Goal: Task Accomplishment & Management: Manage account settings

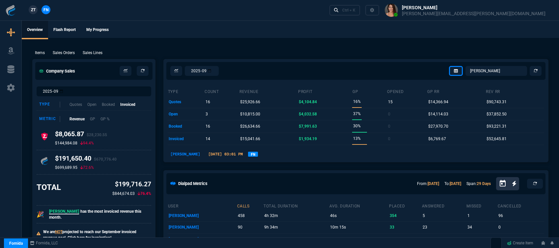
select select "12: [PERSON_NAME]"
click at [355, 8] on div "Ctrl + K" at bounding box center [348, 10] width 13 height 5
click at [355, 9] on div "Ctrl + K" at bounding box center [348, 10] width 13 height 5
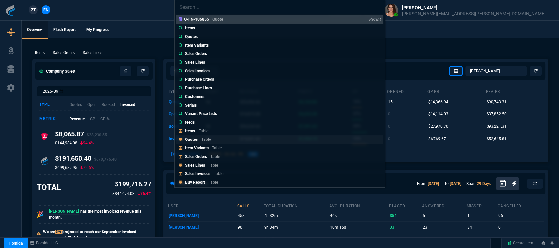
click at [219, 140] on link "Quotes Table" at bounding box center [279, 139] width 207 height 9
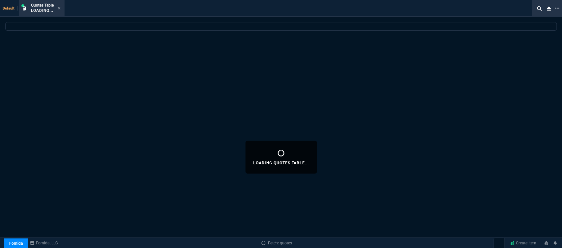
select select
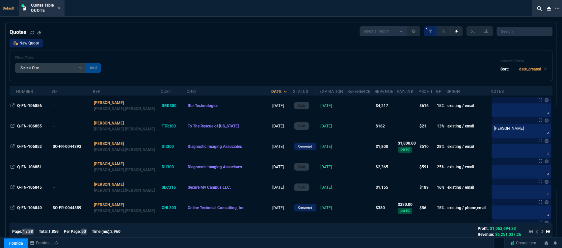
click at [41, 42] on link "New Quote" at bounding box center [26, 43] width 33 height 9
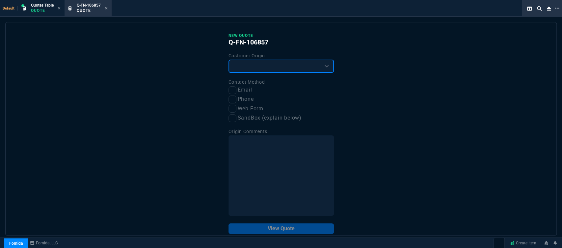
drag, startPoint x: 273, startPoint y: 68, endPoint x: 273, endPoint y: 72, distance: 3.6
click at [273, 68] on select "Existing Customer Amazon Lead (first order) Website Lead (first order) Called (…" at bounding box center [280, 66] width 105 height 13
select select "existing"
click at [228, 60] on select "Existing Customer Amazon Lead (first order) Website Lead (first order) Called (…" at bounding box center [280, 66] width 105 height 13
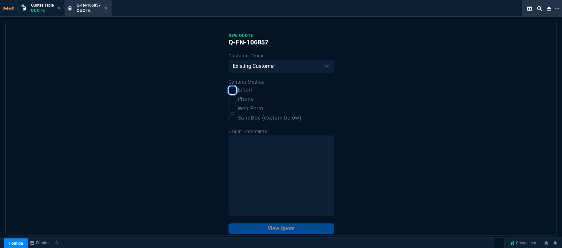
click at [229, 92] on input "Email" at bounding box center [232, 90] width 8 height 8
checkbox input "true"
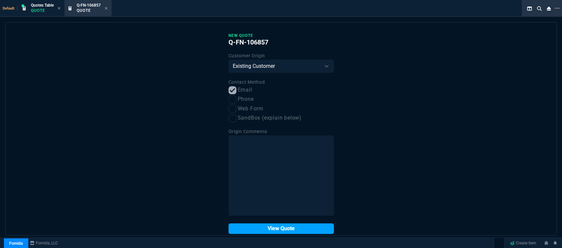
click at [285, 229] on button "View Quote" at bounding box center [280, 228] width 105 height 11
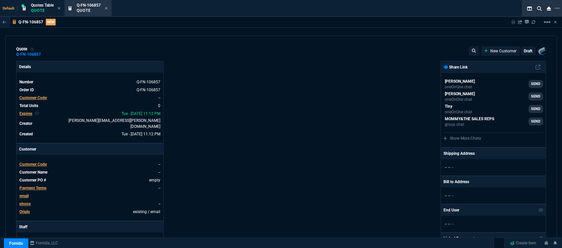
click at [32, 162] on span "Customer Code" at bounding box center [32, 164] width 27 height 5
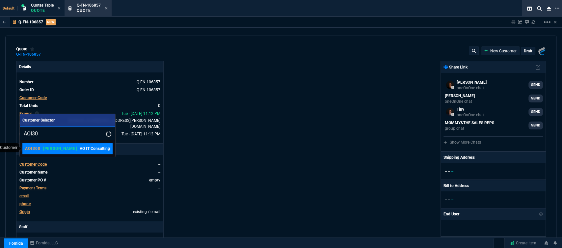
type input "AOI30"
click at [80, 151] on p "AO IT Consulting" at bounding box center [95, 148] width 30 height 6
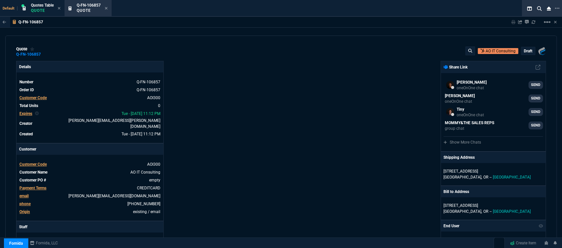
scroll to position [73, 0]
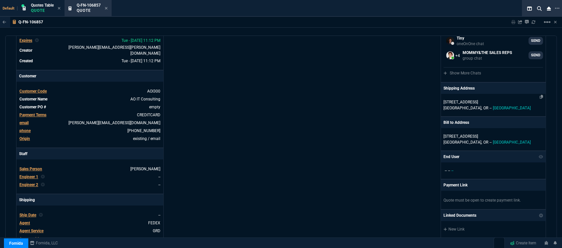
click at [498, 104] on p "[STREET_ADDRESS]" at bounding box center [492, 102] width 99 height 6
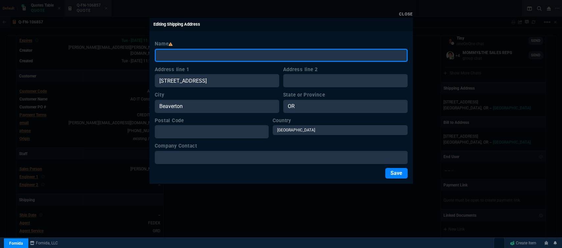
click at [284, 56] on input "Name" at bounding box center [281, 55] width 253 height 13
paste input "14805 NE 32ND CIR Vancouver, WA. 98682-8373"
type input "14805 NE 32ND CIR Vancouver, WA. 98682-8373"
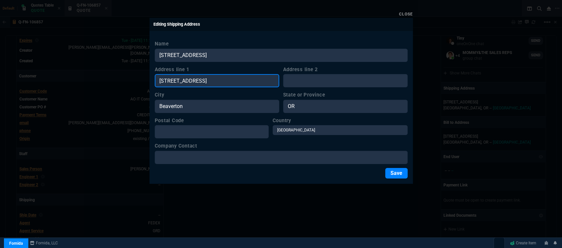
drag, startPoint x: 230, startPoint y: 81, endPoint x: 69, endPoint y: 74, distance: 161.4
click at [69, 74] on div "Close Editing Shipping Address Name 14805 NE 32ND CIR Vancouver, WA. 98682-8373…" at bounding box center [281, 124] width 562 height 248
paste input "14805 NE 32ND CIR Vancouver, WA. 98682-8373"
type input "14805 NE 32ND CIR Vancouver, WA. 98682-8373"
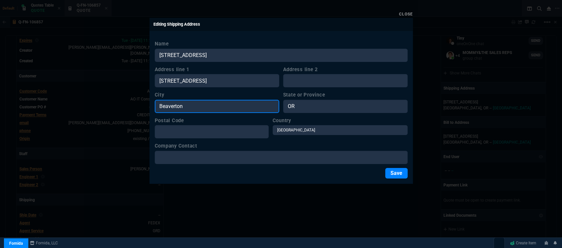
drag, startPoint x: 181, startPoint y: 113, endPoint x: 132, endPoint y: 114, distance: 49.4
click at [132, 114] on div "Close Editing Shipping Address Name 14805 NE 32ND CIR Vancouver, WA. 98682-8373…" at bounding box center [281, 124] width 562 height 248
paste input "14805 NE 32ND CIR Vancouver, WA. 98682-8373"
type input "14805 NE 32ND CIR Vancouver, WA. 98682-8373"
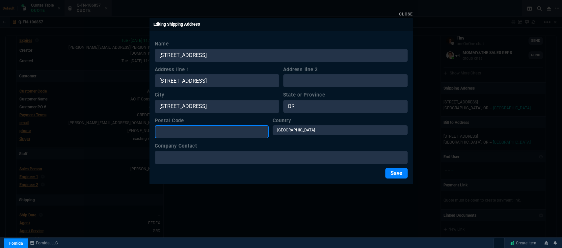
click at [207, 135] on input "Postal Code" at bounding box center [212, 131] width 114 height 13
paste input "14805 NE 32ND CIR Vancouver, WA. 98682-8373"
type input "14805 NE 32ND CIR Vancouver, WA. 98682-8373"
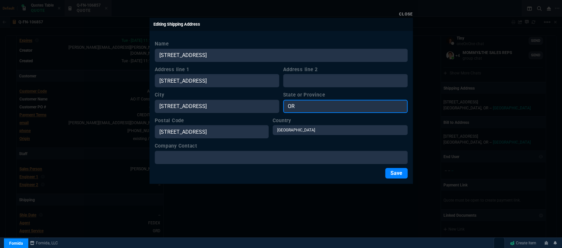
drag, startPoint x: 359, startPoint y: 103, endPoint x: 269, endPoint y: 101, distance: 90.2
click at [269, 101] on div "City 14805 NE 32ND CIR Vancouver, WA. 98682-8373 State or Province OR" at bounding box center [281, 102] width 253 height 22
type input "WA"
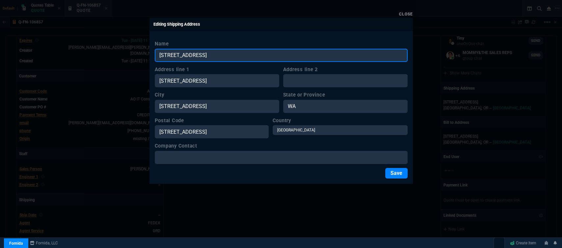
drag, startPoint x: 286, startPoint y: 53, endPoint x: 153, endPoint y: 48, distance: 133.4
click at [153, 48] on div "Name 14805 NE 32ND CIR Vancouver, WA. 98682-8373 Address line 1 14805 NE 32ND C…" at bounding box center [280, 109] width 263 height 149
click at [167, 52] on input "AOI Consulting" at bounding box center [281, 55] width 253 height 13
type input "AO IT Consulting"
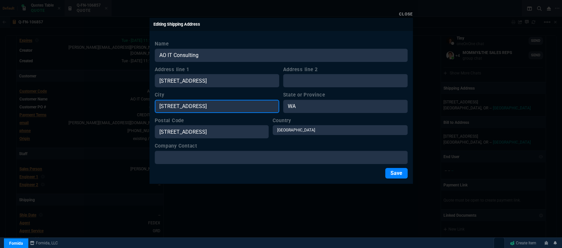
drag, startPoint x: 177, startPoint y: 106, endPoint x: 101, endPoint y: 97, distance: 76.5
click at [101, 97] on div "Close Editing Shipping Address Name AO IT Consulting Address line 1 14805 NE 32…" at bounding box center [281, 124] width 562 height 248
type input "Vancouver, WA. 98682-8373"
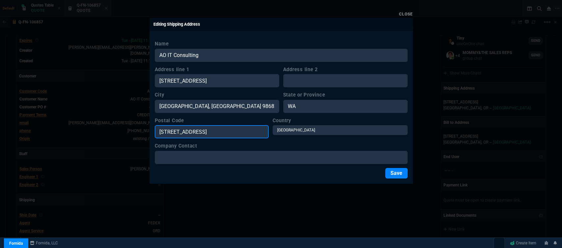
drag, startPoint x: 161, startPoint y: 130, endPoint x: 43, endPoint y: 121, distance: 117.8
click at [43, 121] on div "Close Editing Shipping Address Name AO IT Consulting Address line 1 14805 NE 32…" at bounding box center [281, 124] width 562 height 248
type input "98682-8373"
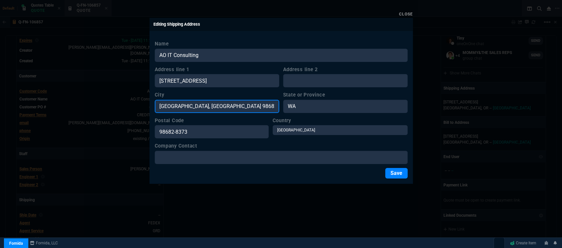
drag, startPoint x: 237, startPoint y: 107, endPoint x: 189, endPoint y: 107, distance: 48.1
click at [189, 107] on input "Vancouver, WA. 98682-8373" at bounding box center [217, 106] width 124 height 13
type input "Vancouver"
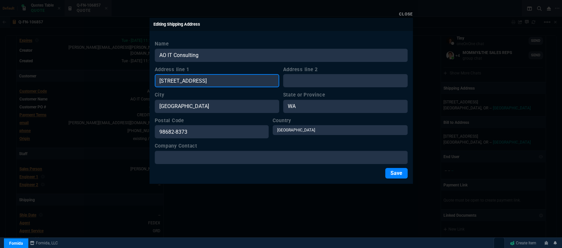
drag, startPoint x: 209, startPoint y: 80, endPoint x: 295, endPoint y: 80, distance: 86.2
click at [295, 80] on div "Address line 1 14805 NE 32ND CIR Vancouver, WA. 98682-8373 Address line 2" at bounding box center [281, 77] width 253 height 22
type input "[STREET_ADDRESS]"
click at [396, 174] on button "Save" at bounding box center [396, 173] width 22 height 11
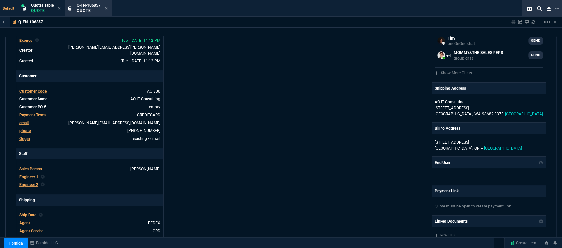
scroll to position [295, 0]
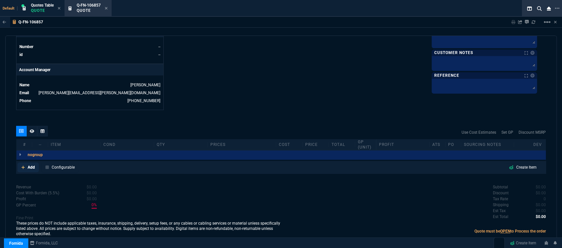
click at [21, 165] on icon at bounding box center [23, 167] width 4 height 4
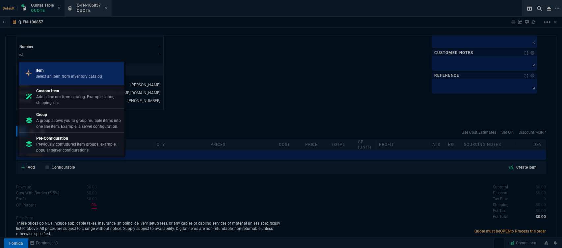
click at [57, 82] on link "Item Select an item from inventory catalog" at bounding box center [71, 73] width 105 height 23
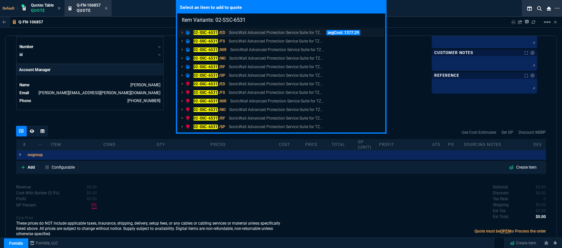
type input "Item Variants: 02-SSC-6531"
click at [278, 32] on p "SonicWall Advanced Protection Service Suite for TZ..." at bounding box center [276, 33] width 94 height 6
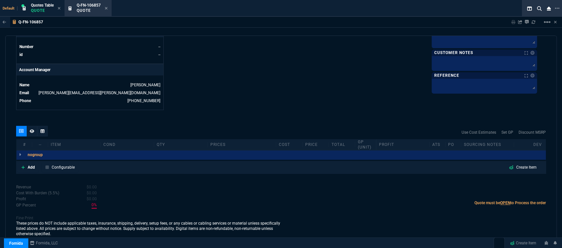
scroll to position [294, 0]
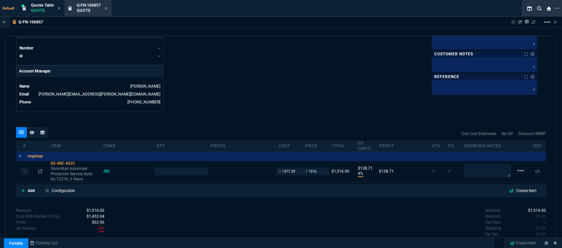
type input "9"
type input "139"
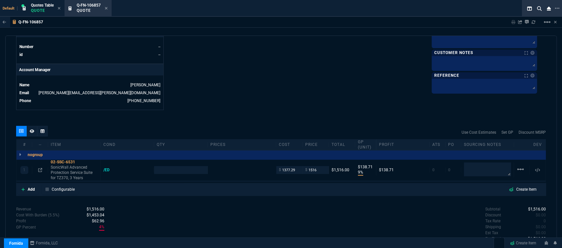
type input "1908.52"
type input "21"
click at [74, 167] on p "SonicWall Advanced Protection Service Suite for TZ370, 3 Years" at bounding box center [74, 173] width 47 height 16
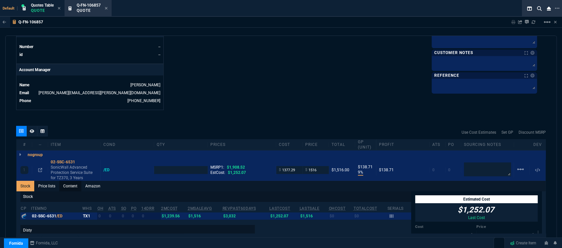
click at [75, 183] on link "Content" at bounding box center [70, 186] width 22 height 11
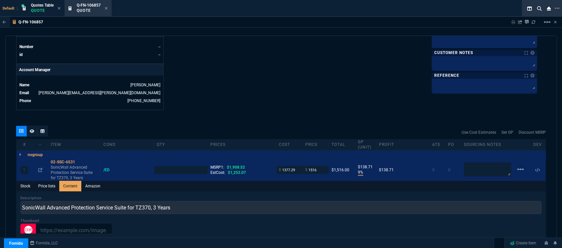
scroll to position [0, 0]
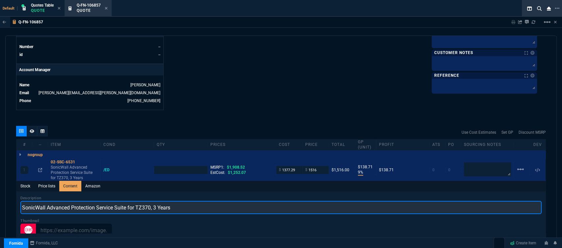
click at [47, 201] on input "SonicWall Advanced Protection Service Suite for TZ370, 3 Years" at bounding box center [280, 207] width 521 height 13
type input "Advanced Protection Service Suite for TZ370, 3 Years"
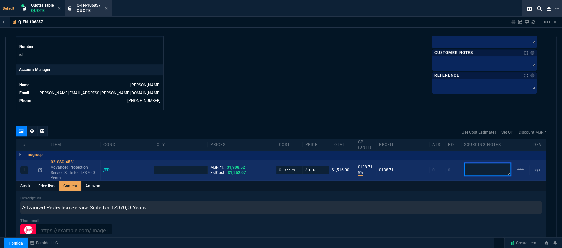
type input "1"
click at [480, 166] on textarea at bounding box center [487, 169] width 47 height 13
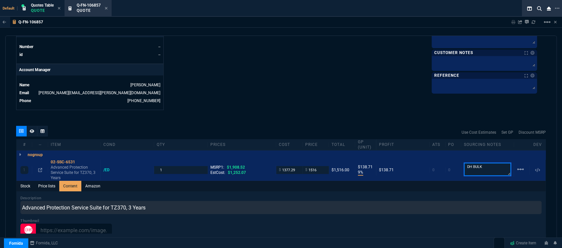
type textarea "DH BULK"
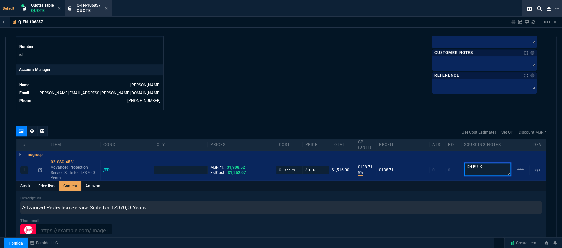
drag, startPoint x: 484, startPoint y: 162, endPoint x: 433, endPoint y: 144, distance: 54.9
click at [444, 153] on div "nogroup Quantity Quantity 1 Units -- unitCost -- Price -- Total -- Profit -- Gp…" at bounding box center [280, 252] width 529 height 204
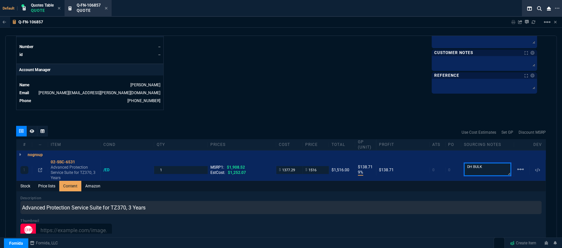
scroll to position [259, 0]
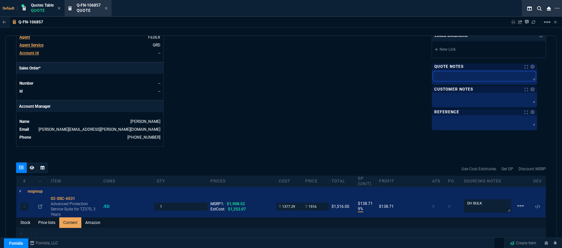
click at [470, 76] on textarea at bounding box center [484, 76] width 103 height 10
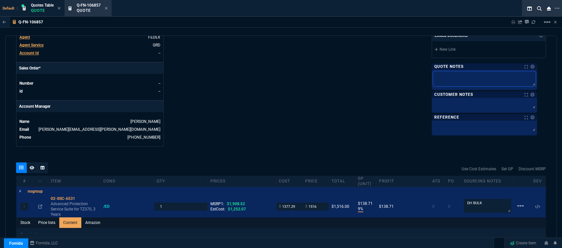
paste textarea "DH BULK"
type textarea "DH BULK"
click at [471, 103] on textarea at bounding box center [484, 104] width 103 height 10
type textarea "e"
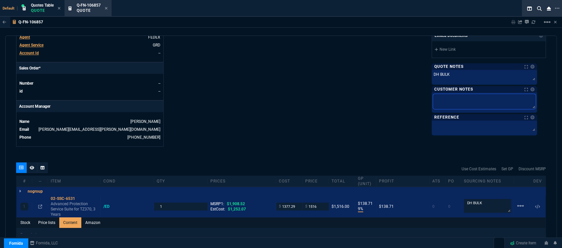
type textarea "e"
type textarea "ek"
type textarea "e"
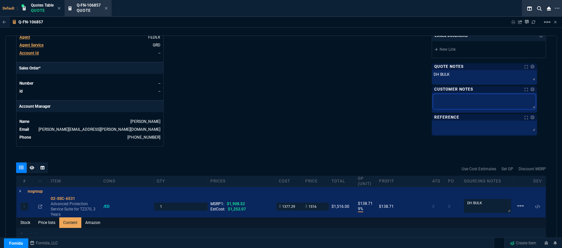
type textarea "E"
type textarea "EL"
type textarea "ELE"
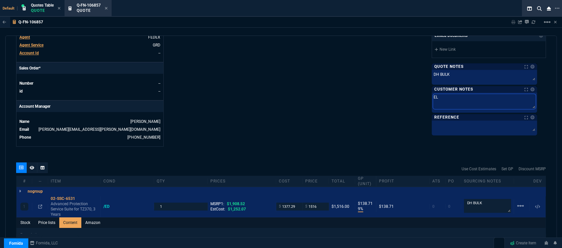
type textarea "ELE"
type textarea "ELEC"
type textarea "ELECT"
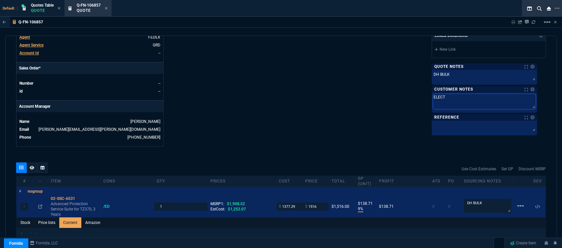
type textarea "ELECTR"
type textarea "ELECTRO"
type textarea "ELECTRON"
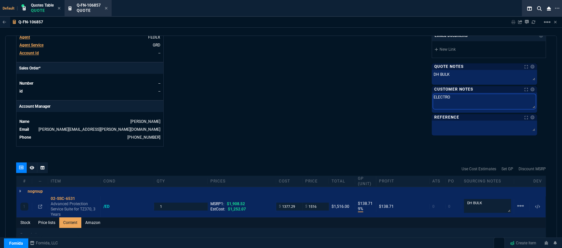
type textarea "ELECTRON"
type textarea "ELECTRONI"
type textarea "ELECTRONIC"
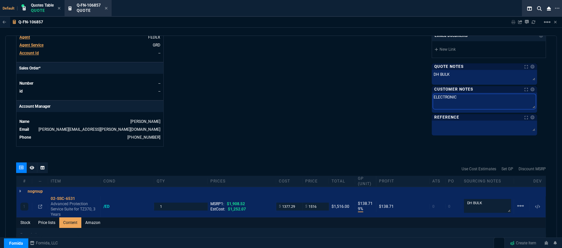
type textarea "ELECTRONIC:"
type textarea "ELECTRONIC: E"
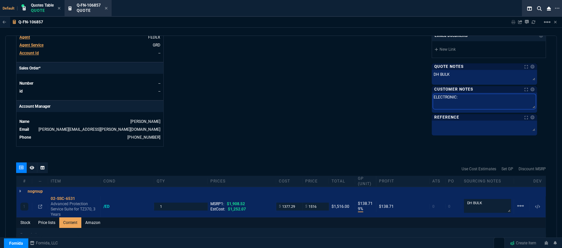
type textarea "ELECTRONIC: E"
type textarea "ELECTRONIC: EM"
type textarea "ELECTRONIC: EMA"
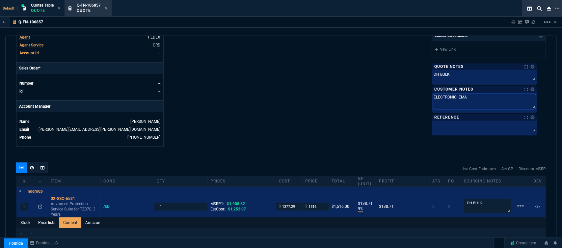
type textarea "ELECTRONIC: EMAI"
type textarea "ELECTRONIC: EMAIL"
type textarea "ELECTRONIC: EMAIL*"
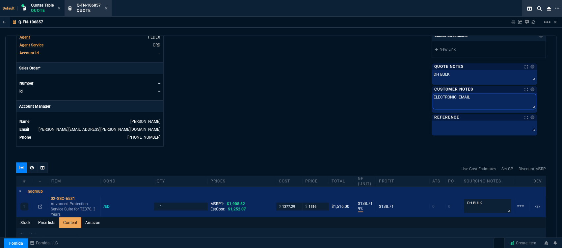
type textarea "ELECTRONIC: EMAIL*"
type textarea "ELECTRONIC: EMAIL*E"
type textarea "ELECTRONIC: EMAIL*ET"
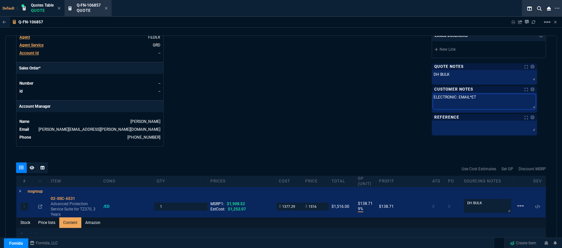
type textarea "ELECTRONIC: EMAIL*ETA"
type textarea "ELECTRONIC: EMAIL*ETA 2"
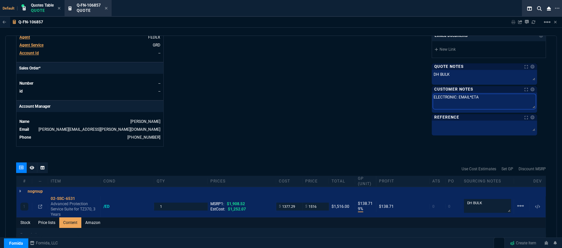
type textarea "ELECTRONIC: EMAIL*ETA 2"
type textarea "ELECTRONIC: EMAIL*ETA 2-"
type textarea "ELECTRONIC: EMAIL*ETA 2-3"
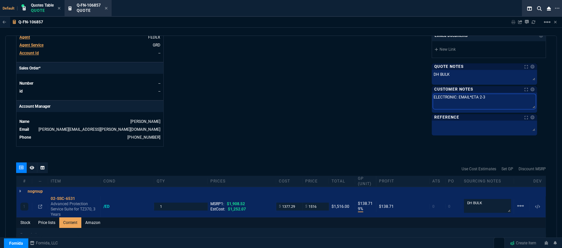
type textarea "ELECTRONIC: EMAIL*ETA 2-3"
type textarea "ELECTRONIC: EMAIL*ETA 2-3 B"
type textarea "ELECTRONIC: EMAIL*ETA 2-3 Bi"
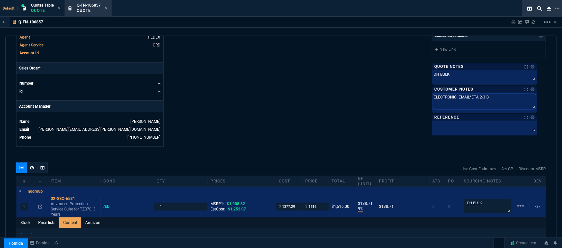
type textarea "ELECTRONIC: EMAIL*ETA 2-3 Bi"
type textarea "ELECTRONIC: EMAIL*ETA 2-3 Biz"
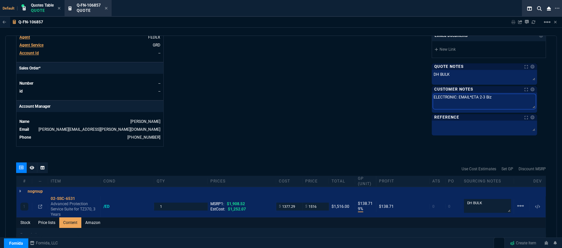
type textarea "ELECTRONIC: EMAIL*ETA 2-3 Biz D"
type textarea "ELECTRONIC: EMAIL*ETA 2-3 Biz Da"
type textarea "ELECTRONIC: EMAIL*ETA 2-3 Biz Day"
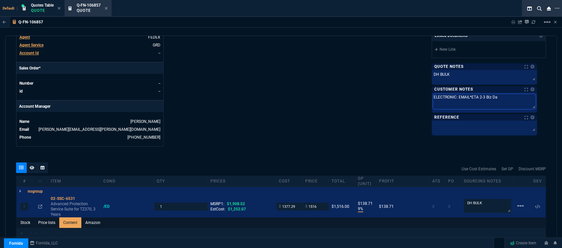
type textarea "ELECTRONIC: EMAIL*ETA 2-3 Biz Day"
type textarea "ELECTRONIC: EMAIL*ETA 2-3 Biz Days"
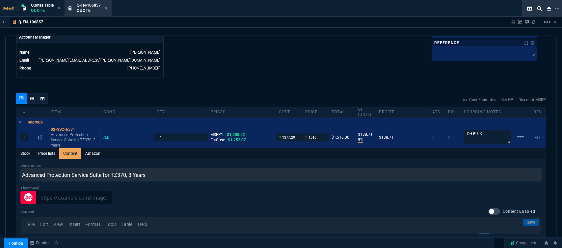
scroll to position [332, 0]
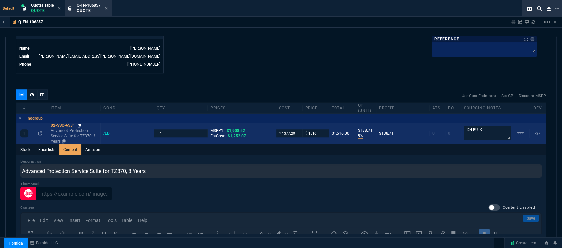
click at [81, 123] on icon at bounding box center [80, 125] width 4 height 4
click at [294, 129] on input "1377.29" at bounding box center [289, 133] width 21 height 8
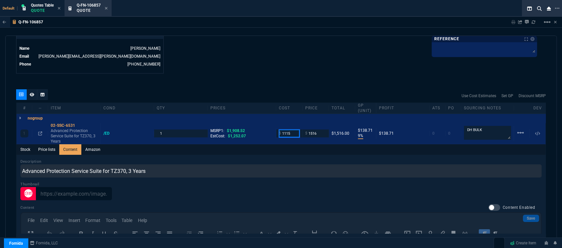
type input "1115"
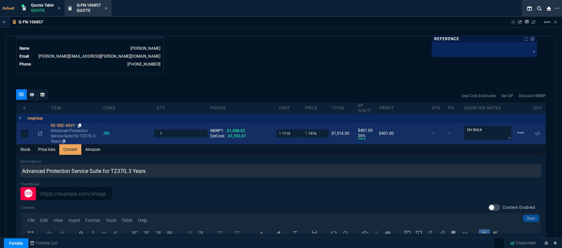
click at [80, 123] on icon at bounding box center [80, 125] width 4 height 4
click at [321, 129] on input "1516" at bounding box center [315, 133] width 21 height 8
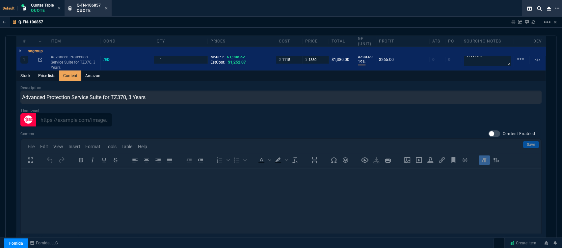
scroll to position [344, 0]
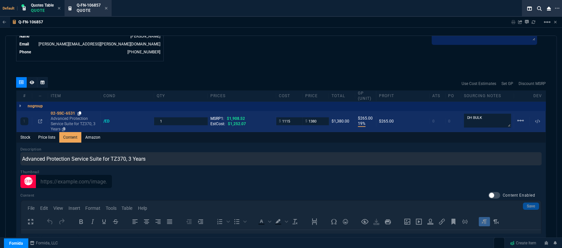
click at [81, 111] on icon at bounding box center [80, 113] width 4 height 4
click at [319, 117] on input "1380" at bounding box center [315, 121] width 21 height 8
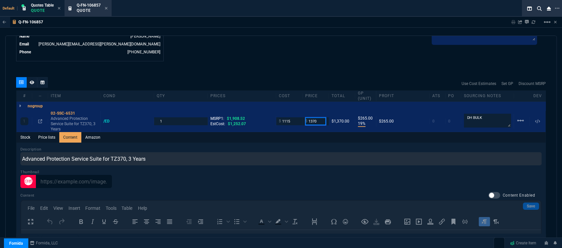
type input "1370"
click at [305, 24] on div "Q-FN-106857 Sharing Q-FN-106857 Link Dev Link Share on Teams linear_scale" at bounding box center [281, 22] width 562 height 11
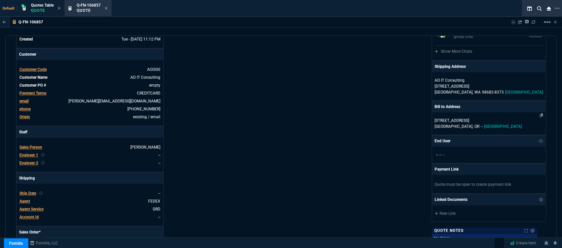
scroll to position [51, 0]
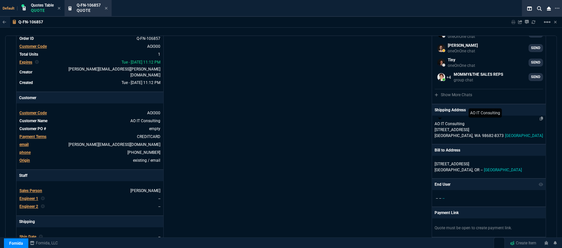
click at [489, 123] on p "AO IT Consulting" at bounding box center [465, 124] width 63 height 6
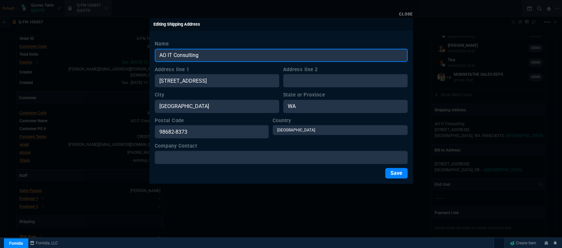
drag, startPoint x: 227, startPoint y: 54, endPoint x: 92, endPoint y: 49, distance: 135.0
click at [92, 49] on div "Close Editing Shipping Address Name AO IT Consulting Address line 1 14805 NE 32…" at bounding box center [281, 124] width 562 height 248
type input "[PERSON_NAME]"
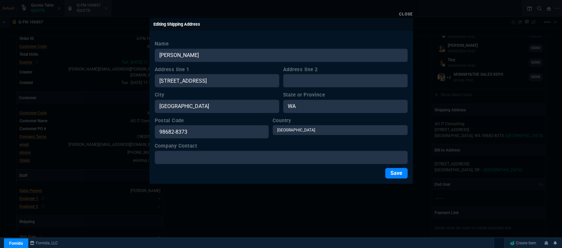
click at [394, 170] on button "Save" at bounding box center [396, 173] width 22 height 11
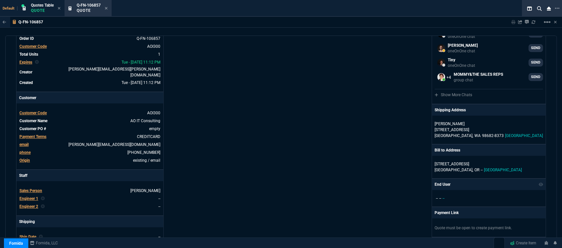
type input "19"
type input "255"
type input "28"
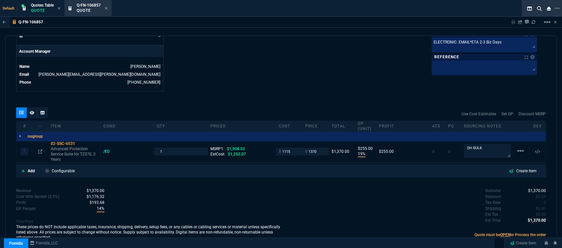
scroll to position [317, 0]
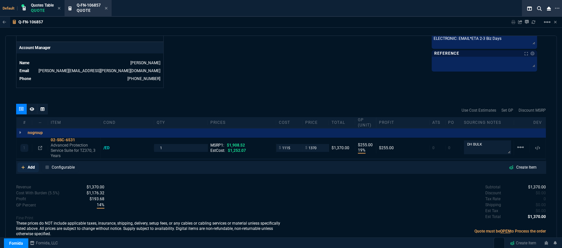
click at [24, 165] on icon at bounding box center [23, 167] width 4 height 4
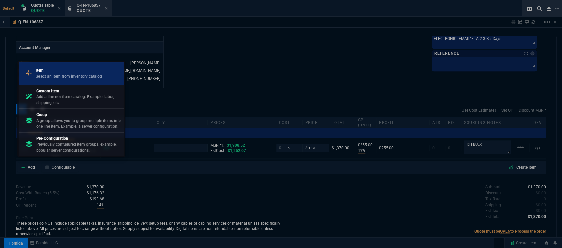
click at [71, 73] on p "Item" at bounding box center [69, 70] width 66 height 6
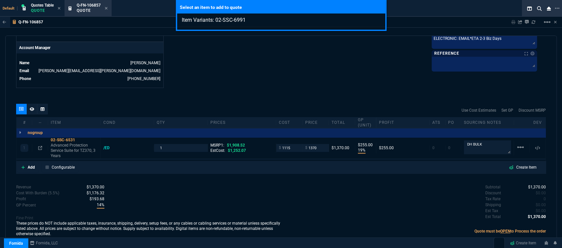
type input "Item Variants: 02-SSC-6991"
click at [208, 64] on div "Select an item to add to quote Item Variants: 02-SSC-6991" at bounding box center [281, 124] width 562 height 248
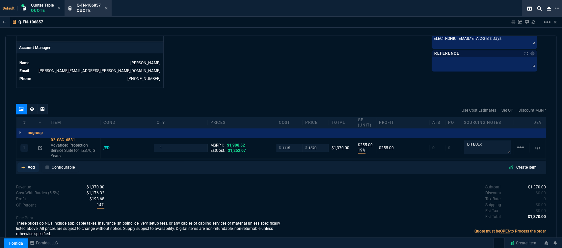
click at [21, 166] on icon at bounding box center [22, 167] width 3 height 3
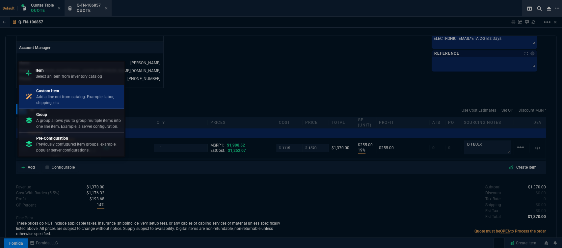
click at [92, 101] on p "Add a line not from catalog. Example: labor, shipping, etc." at bounding box center [78, 100] width 85 height 12
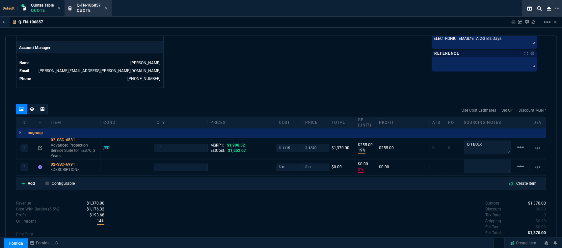
type input "19"
type input "255"
type input "0"
type input "28"
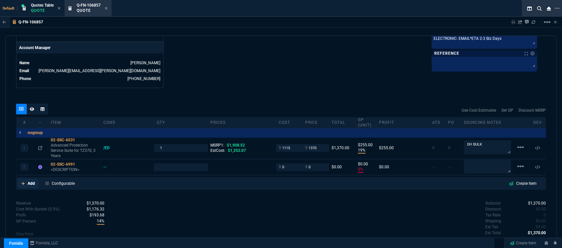
click at [23, 182] on icon at bounding box center [22, 183] width 3 height 3
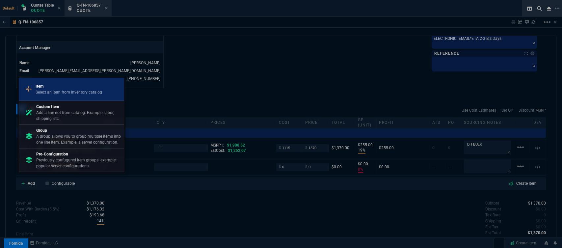
click at [74, 93] on p "Select an item from inventory catalog" at bounding box center [69, 92] width 66 height 6
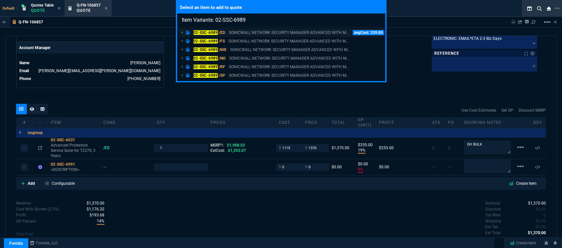
type input "Item Variants: 02-SSC-6989"
click at [284, 32] on p "SONICWALL NETWORK SECURITY MANAGER ADVANCED WITH M..." at bounding box center [289, 33] width 120 height 6
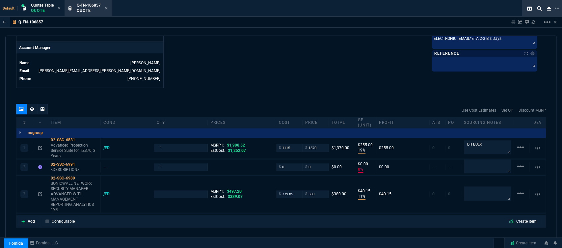
type input "19"
type input "255"
type input "0"
type input "11"
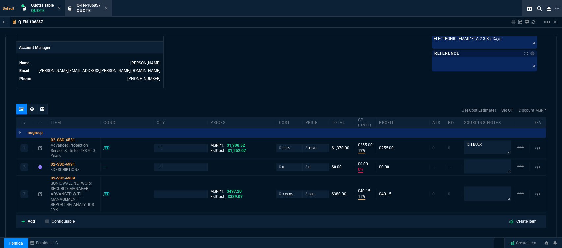
type input "40"
type input "28"
type input "24"
click at [80, 176] on icon at bounding box center [80, 178] width 4 height 4
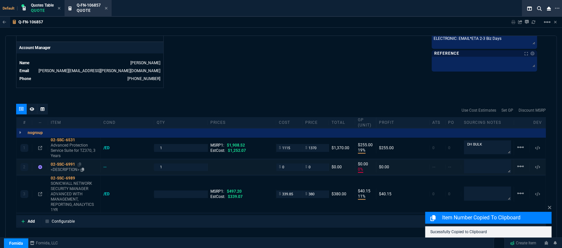
click at [71, 167] on p "<DESCRIPTION>" at bounding box center [74, 169] width 47 height 5
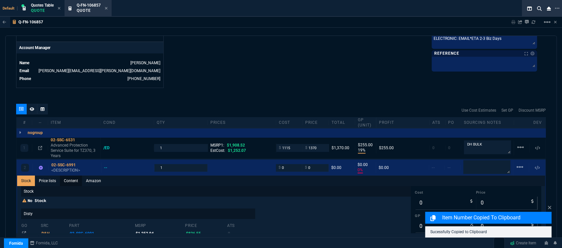
click at [74, 176] on link "Content" at bounding box center [71, 180] width 22 height 11
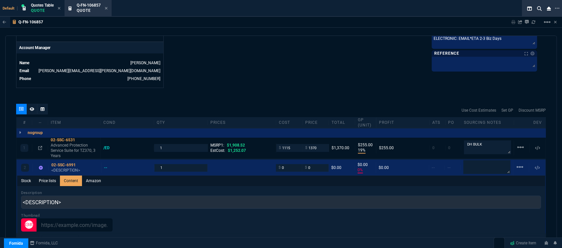
scroll to position [0, 0]
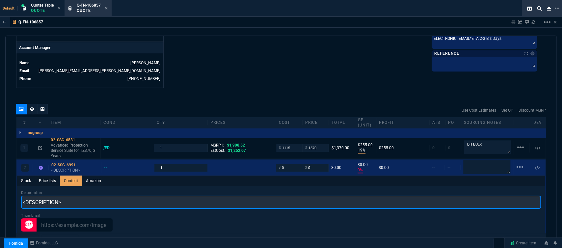
drag, startPoint x: 38, startPoint y: 201, endPoint x: 306, endPoint y: 65, distance: 300.4
click at [0, 200] on div "Q-FN-106857 Sharing Q-FN-106857 Link Dev Link Share on Teams linear_scale quote…" at bounding box center [281, 147] width 562 height 261
paste input "SONICWALL NETWORK SECURITY MANAGER ADVANCED WITH MANAGEMENT, REPORTING, ANALYTI…"
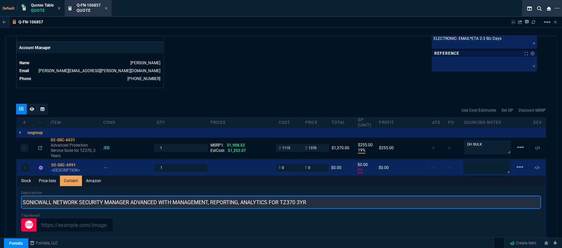
type input "SONICWALL NETWORK SECURITY MANAGER ADVANCED WITH MANAGEMENT, REPORTING, ANALYTI…"
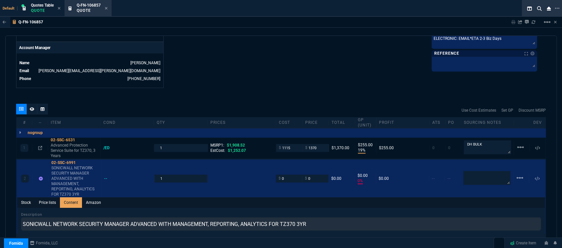
type input "1"
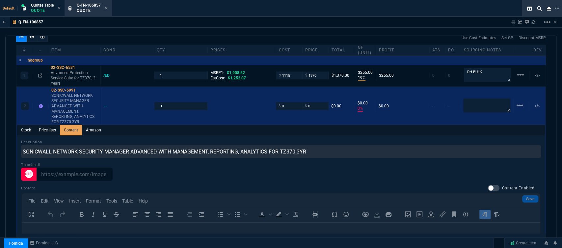
scroll to position [348, 0]
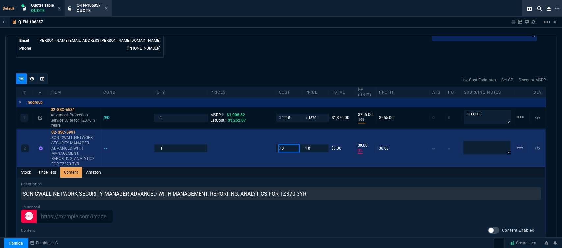
drag, startPoint x: 284, startPoint y: 145, endPoint x: 272, endPoint y: 145, distance: 12.2
click at [272, 145] on div "2 02-SSC-6991 SONICWALL NETWORK SECURITY MANAGER ADVANCED WITH MANAGEMENT, REPO…" at bounding box center [281, 148] width 528 height 37
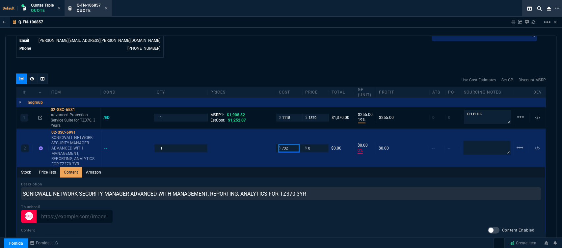
type input "732"
drag, startPoint x: 495, startPoint y: 112, endPoint x: 405, endPoint y: 110, distance: 90.5
click at [405, 110] on div "1 02-SSC-6531 Advanced Protection Service Suite for TZ370, 3 Years /ED 1 MSRP1:…" at bounding box center [280, 117] width 529 height 21
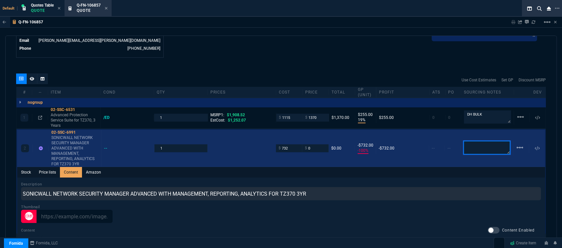
click at [477, 144] on textarea at bounding box center [486, 148] width 47 height 14
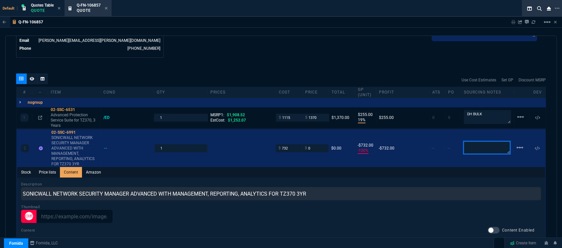
paste textarea "DH BULK"
type textarea "DH BULK"
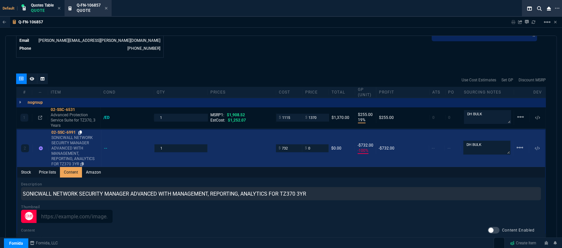
click at [80, 130] on icon at bounding box center [80, 132] width 4 height 4
drag, startPoint x: 301, startPoint y: 145, endPoint x: 298, endPoint y: 155, distance: 10.8
click at [302, 145] on div "$ 0" at bounding box center [315, 148] width 26 height 8
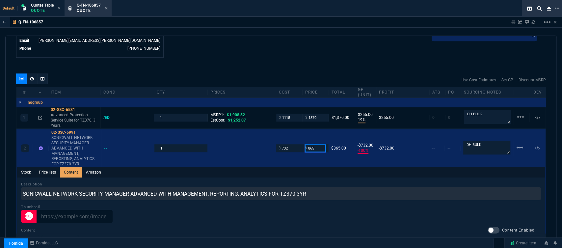
type input "865"
click at [281, 55] on div "quote Q-FN-106857 AO IT Consulting draft Fornida, LLC 2609 Technology Dr Suite …" at bounding box center [280, 141] width 551 height 211
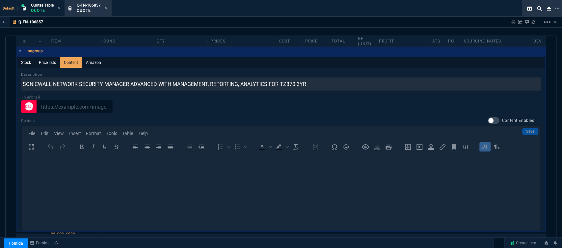
scroll to position [274, 0]
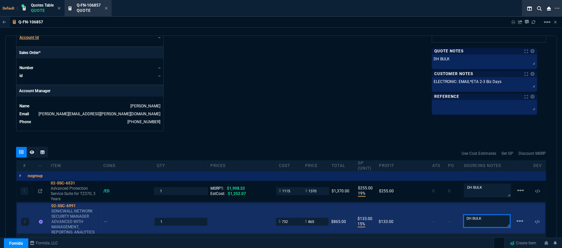
drag, startPoint x: 480, startPoint y: 212, endPoint x: 439, endPoint y: 203, distance: 41.8
click at [439, 203] on div "2 02-SSC-6991 SONICWALL NETWORK SECURITY MANAGER ADVANCED WITH MANAGEMENT, REPO…" at bounding box center [281, 221] width 528 height 37
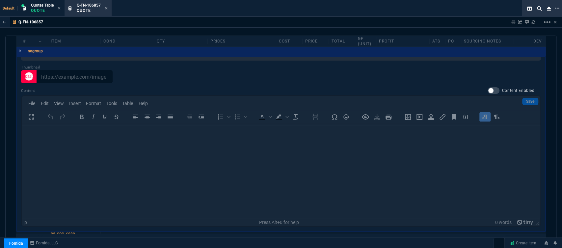
scroll to position [567, 0]
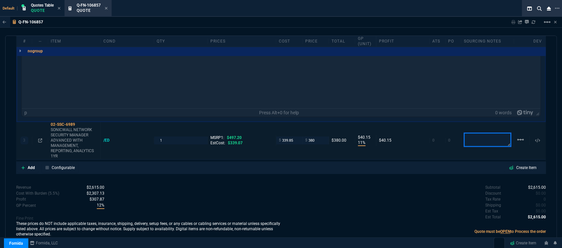
click at [486, 135] on textarea at bounding box center [487, 140] width 47 height 14
paste textarea "DH BULK"
type textarea "DH BULK"
click at [328, 198] on div "Subtotal $2,615.00 Discount $0.00 Tax Rate 0 Shipping $0.00 Est Tax $0.00 Est T…" at bounding box center [413, 202] width 265 height 36
click at [80, 122] on icon at bounding box center [80, 124] width 4 height 4
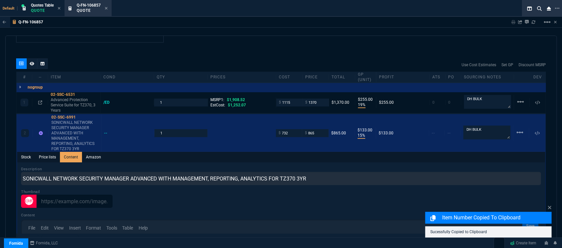
scroll to position [384, 0]
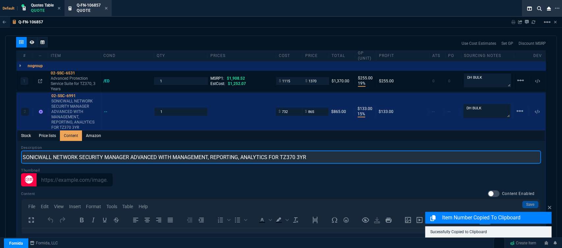
click at [55, 154] on input "SONICWALL NETWORK SECURITY MANAGER ADVANCED WITH MANAGEMENT, REPORTING, ANALYTI…" at bounding box center [281, 156] width 520 height 13
click at [53, 150] on input "SONICWALL NETWORK SECURITY MANAGER ADVANCED WITH MANAGEMENT, REPORTING, ANALYTI…" at bounding box center [281, 156] width 520 height 13
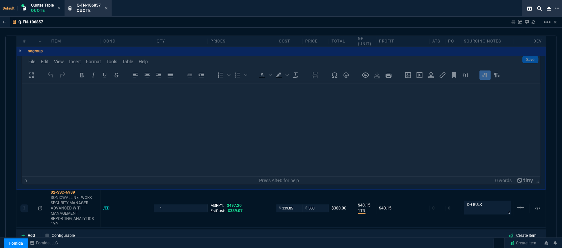
scroll to position [567, 0]
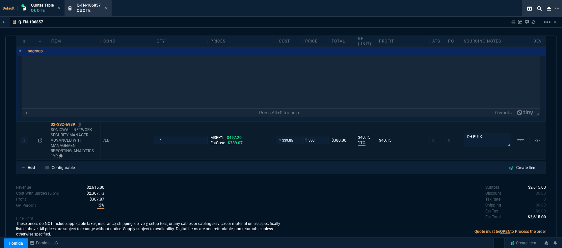
type input "NETWORK SECURITY MANAGER ADVANCED WITH MANAGEMENT, REPORTING, ANALYTICS FOR TZ3…"
click at [65, 132] on p "SONICWALL NETWORK SECURITY MANAGER ADVANCED WITH MANAGEMENT, REPORTING, ANALYTI…" at bounding box center [74, 143] width 47 height 32
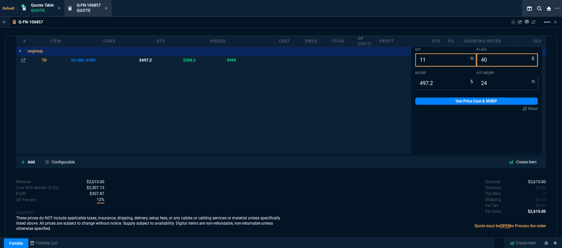
scroll to position [0, 0]
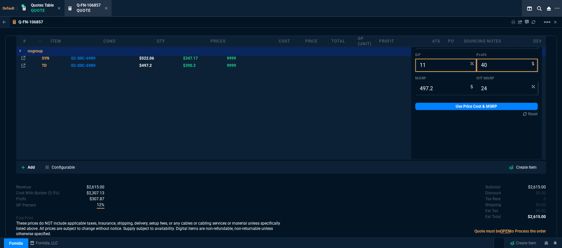
type input "15"
type input "133"
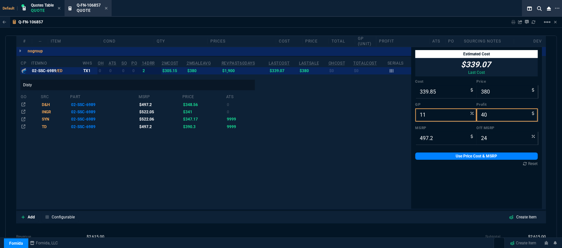
scroll to position [451, 0]
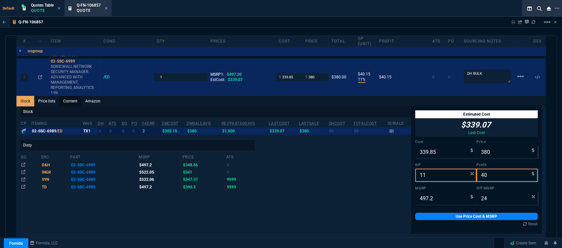
click at [71, 96] on link "Content" at bounding box center [70, 101] width 22 height 11
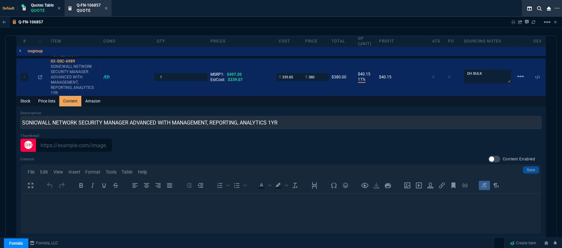
scroll to position [0, 0]
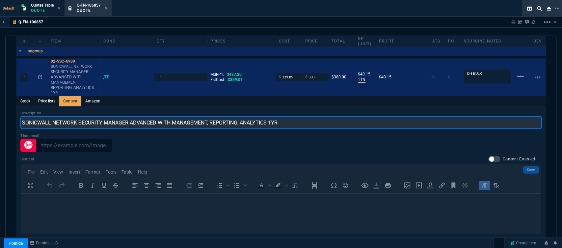
click at [52, 116] on input "SONICWALL NETWORK SECURITY MANAGER ADVANCED WITH MANAGEMENT, REPORTING, ANALYTI…" at bounding box center [280, 122] width 521 height 13
type input "NETWORK SECURITY MANAGER ADVANCED WITH MANAGEMENT, REPORTING, ANALYTICS 1YR"
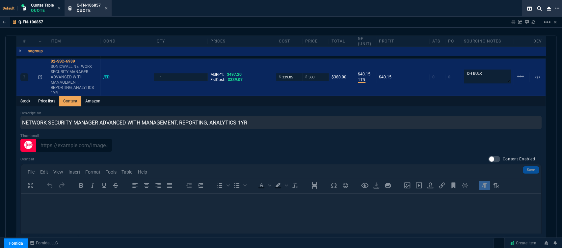
click at [353, 106] on div "Description NETWORK SECURITY MANAGER ADVANCED WITH MANAGEMENT, REPORTING, ANALY…" at bounding box center [280, 202] width 529 height 193
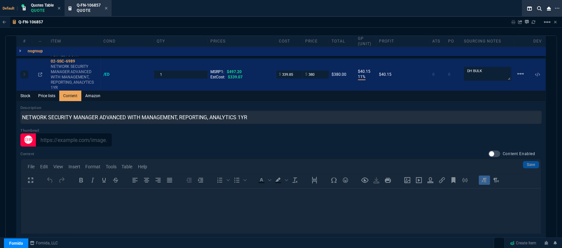
scroll to position [378, 0]
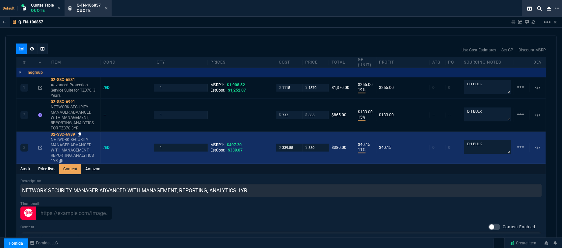
click at [79, 132] on icon at bounding box center [80, 134] width 4 height 4
click at [292, 144] on input "339.85" at bounding box center [289, 148] width 21 height 8
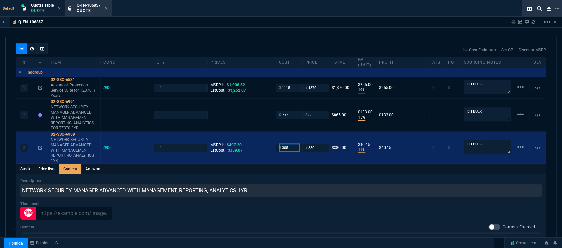
type input "305"
drag, startPoint x: 298, startPoint y: 196, endPoint x: 288, endPoint y: 167, distance: 31.1
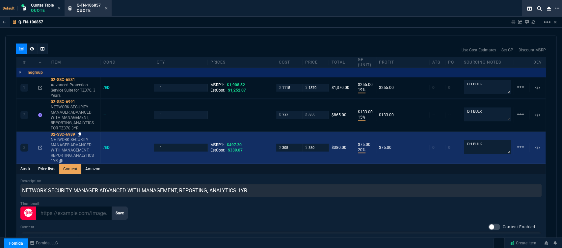
click at [81, 132] on icon at bounding box center [80, 134] width 4 height 4
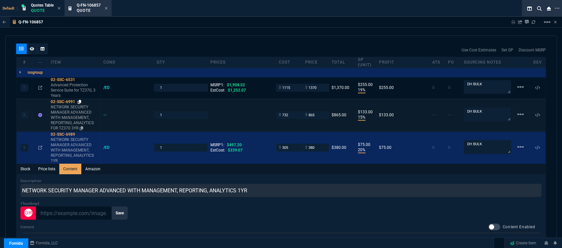
click at [79, 100] on icon at bounding box center [80, 102] width 4 height 4
click at [319, 111] on input "865" at bounding box center [315, 115] width 21 height 8
type input "885"
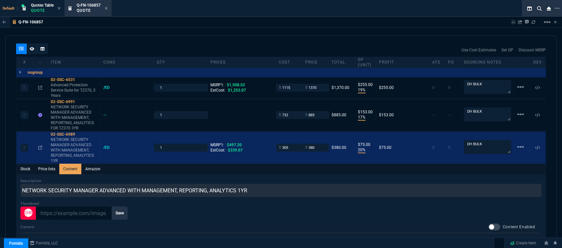
type input "17"
type input "153"
click at [29, 45] on div at bounding box center [32, 48] width 11 height 11
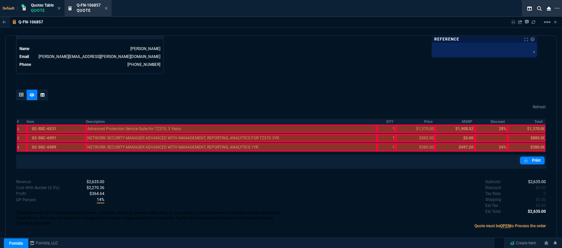
scroll to position [326, 0]
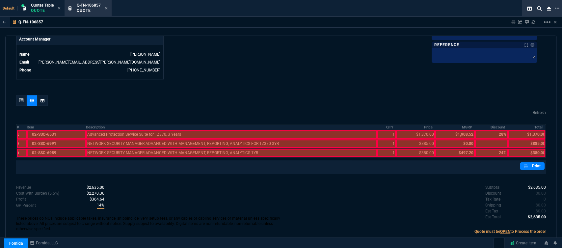
click at [75, 151] on div at bounding box center [56, 152] width 59 height 9
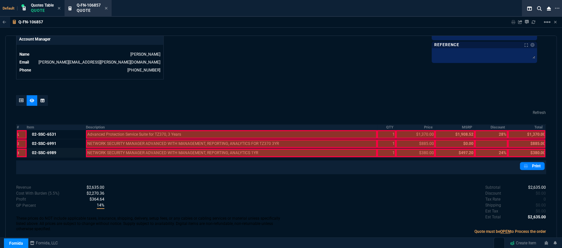
click at [100, 148] on div at bounding box center [231, 152] width 291 height 9
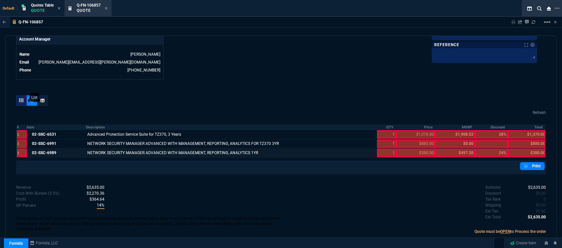
click at [21, 98] on icon at bounding box center [21, 100] width 5 height 4
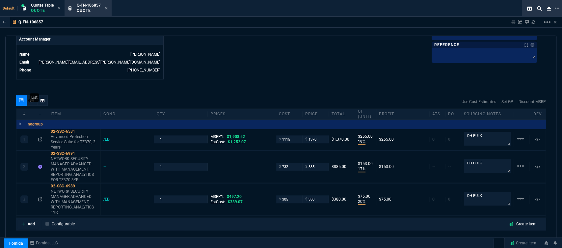
type input "19"
type input "255"
type input "17"
type input "153"
type input "20"
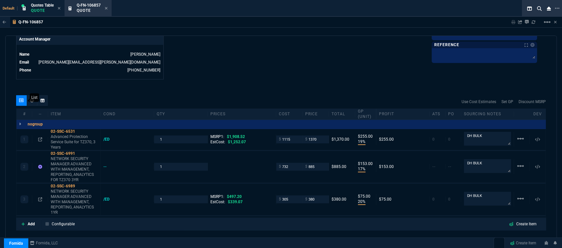
type input "75"
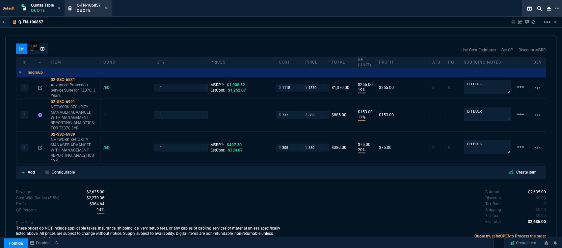
type input "28"
type input "24"
click at [77, 146] on p "NETWORK SECURITY MANAGER ADVANCED WITH MANAGEMENT, REPORTING, ANALYTICS 1YR" at bounding box center [74, 150] width 47 height 26
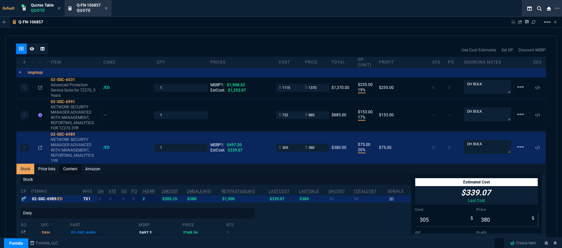
click at [70, 164] on link "Content" at bounding box center [70, 169] width 22 height 11
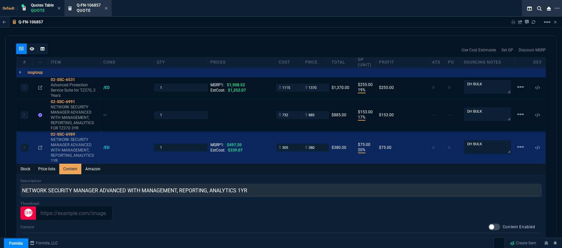
scroll to position [0, 0]
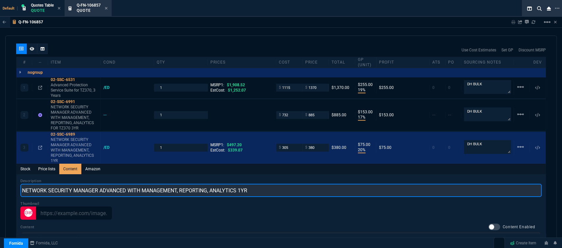
drag, startPoint x: 84, startPoint y: 186, endPoint x: 0, endPoint y: 187, distance: 84.3
click at [0, 187] on div "Q-FN-106857 Sharing Q-FN-106857 Link Dev Link Share on Teams linear_scale quote…" at bounding box center [281, 147] width 562 height 261
paste input "SONICWALL NETWORK SECURITY MANAGER ADVANCED WITH MANAGEMENT, REPORTING, ANALYTI…"
type input "SONICWALL NETWORK SECURITY MANAGER ADVANCED WITH MANAGEMENT, REPORTING, ANALYTI…"
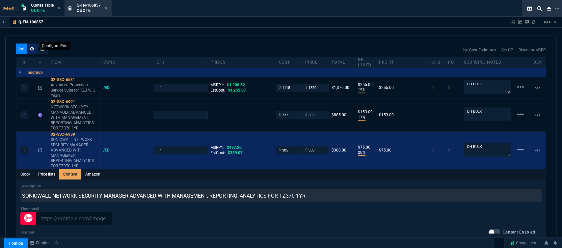
click at [33, 47] on icon at bounding box center [32, 49] width 5 height 4
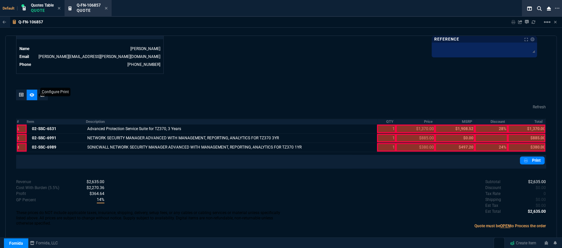
scroll to position [326, 0]
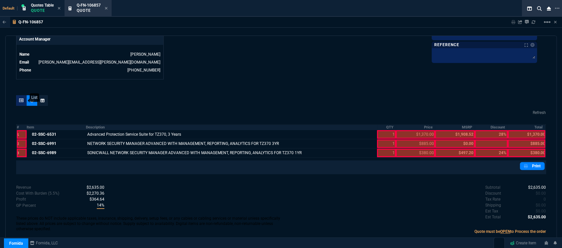
click at [20, 98] on icon at bounding box center [21, 100] width 5 height 4
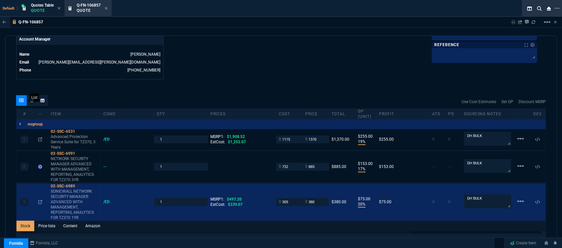
type input "20"
type input "75"
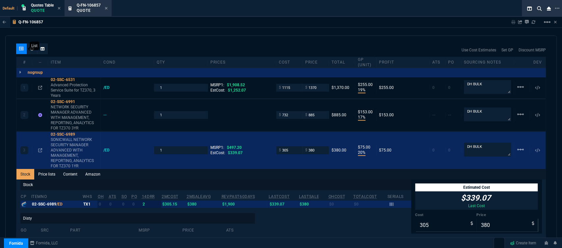
type input "28"
type input "24"
click at [74, 170] on link "Content" at bounding box center [70, 174] width 22 height 11
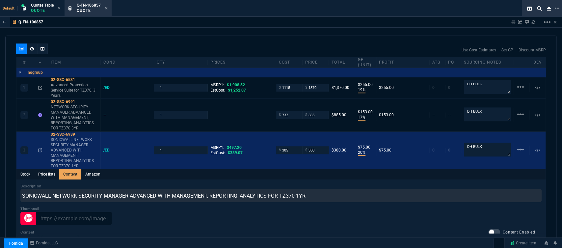
scroll to position [0, 0]
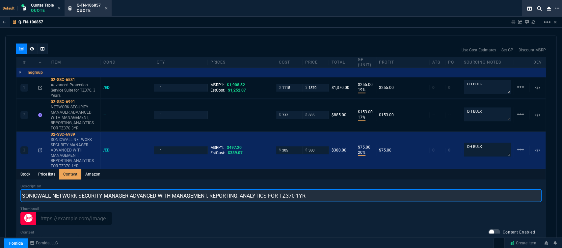
click at [53, 189] on input "SONICWALL NETWORK SECURITY MANAGER ADVANCED WITH MANAGEMENT, REPORTING, ANALYTI…" at bounding box center [280, 195] width 521 height 13
type input "SONICWALLNETWORK SECURITY MANAGER ADVANCED WITH MANAGEMENT, REPORTING, ANALYTIC…"
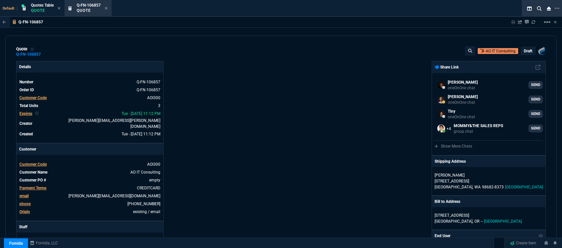
select select "12: [PERSON_NAME]"
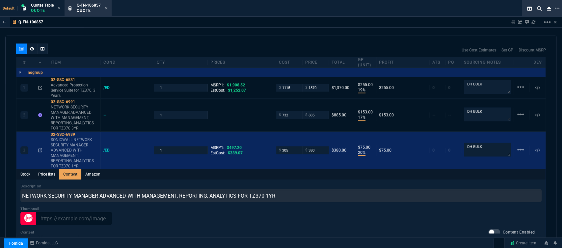
type input "NETWORK SECURITY MANAGER ADVANCED WITH MANAGEMENT, REPORTING, ANALYTICS FOR TZ3…"
drag, startPoint x: 157, startPoint y: 47, endPoint x: 14, endPoint y: 43, distance: 142.9
click at [158, 46] on div "Use Cost Estimates Set GP Discount MSRP" at bounding box center [281, 49] width 530 height 13
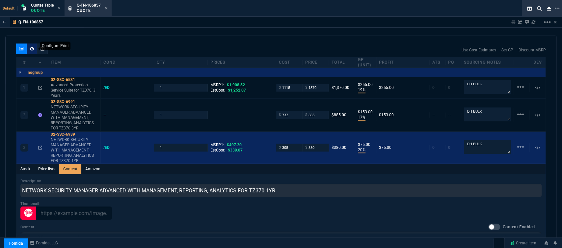
click at [33, 47] on icon at bounding box center [32, 49] width 5 height 4
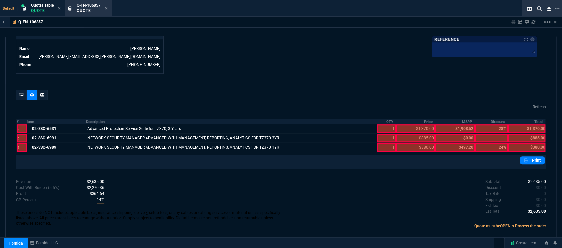
scroll to position [326, 0]
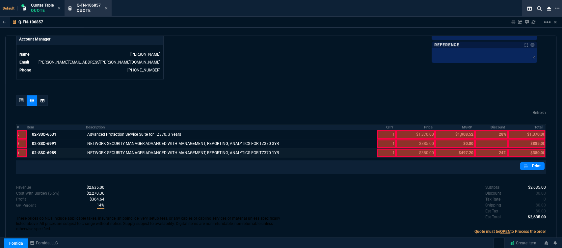
click at [377, 149] on div at bounding box center [386, 152] width 19 height 9
click at [407, 149] on div at bounding box center [415, 152] width 39 height 9
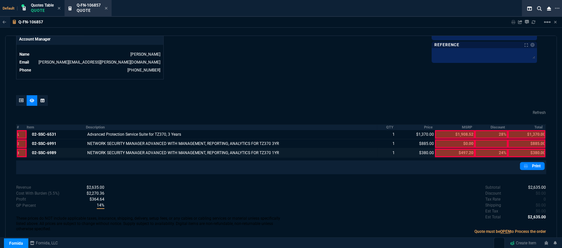
click at [527, 148] on div at bounding box center [527, 152] width 38 height 9
click at [530, 162] on link "Print" at bounding box center [532, 166] width 25 height 8
click at [106, 8] on icon at bounding box center [106, 8] width 3 height 3
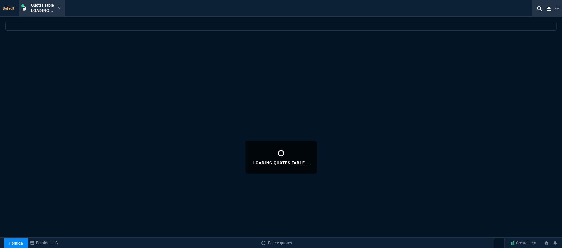
select select
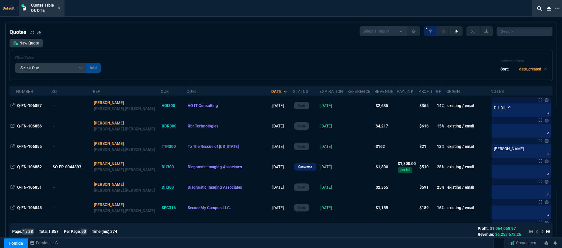
click at [59, 8] on icon at bounding box center [59, 8] width 3 height 4
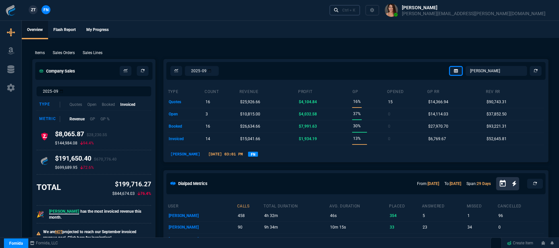
click at [355, 9] on div "Ctrl + K" at bounding box center [348, 10] width 13 height 5
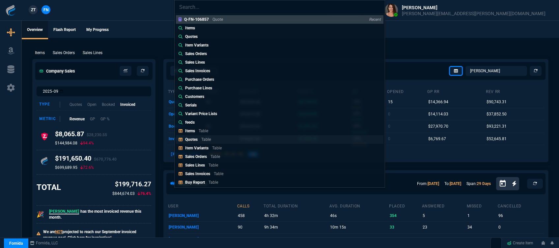
click at [203, 140] on p "Table" at bounding box center [206, 139] width 10 height 5
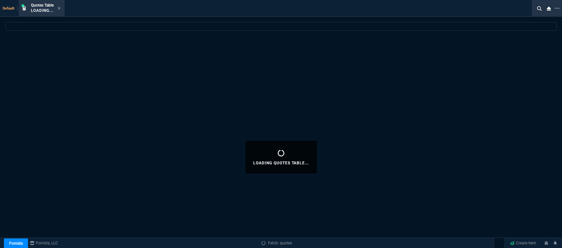
select select
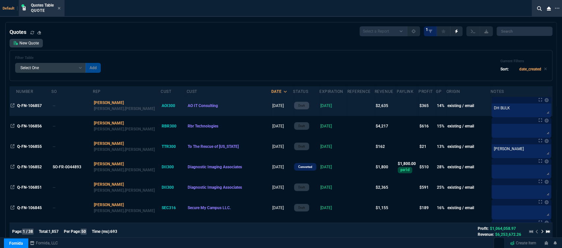
click at [319, 107] on td "[DATE]" at bounding box center [333, 105] width 28 height 20
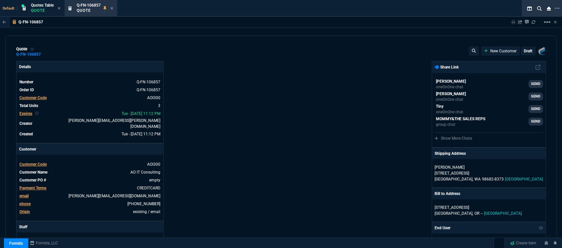
type input "19"
type input "255"
type input "1908.52"
type input "17"
type input "153"
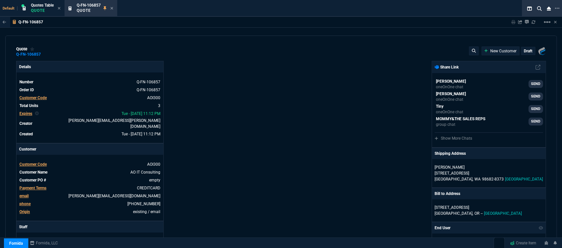
type input "20"
type input "75"
type input "497.2"
type input "28"
type input "24"
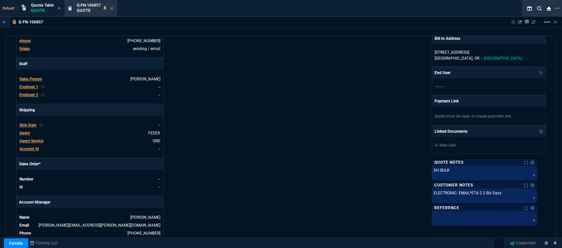
scroll to position [0, 0]
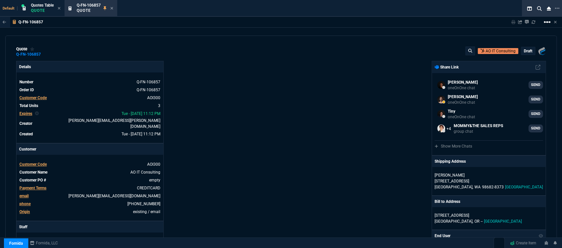
click at [548, 19] on mat-icon "linear_scale" at bounding box center [547, 22] width 8 height 8
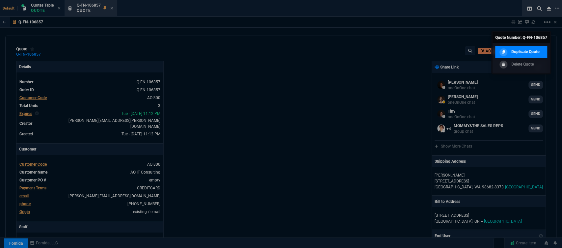
click at [530, 48] on div "Duplicate Quote" at bounding box center [518, 51] width 41 height 7
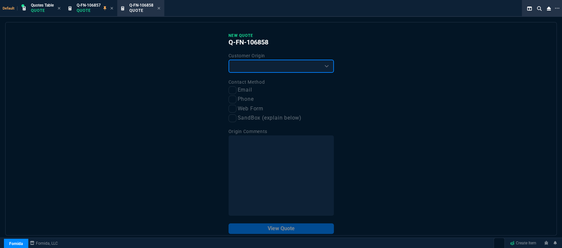
drag, startPoint x: 272, startPoint y: 65, endPoint x: 271, endPoint y: 72, distance: 6.3
click at [272, 65] on select "Existing Customer Amazon Lead (first order) Website Lead (first order) Called (…" at bounding box center [280, 66] width 105 height 13
select select "existing"
click at [228, 60] on select "Existing Customer Amazon Lead (first order) Website Lead (first order) Called (…" at bounding box center [280, 66] width 105 height 13
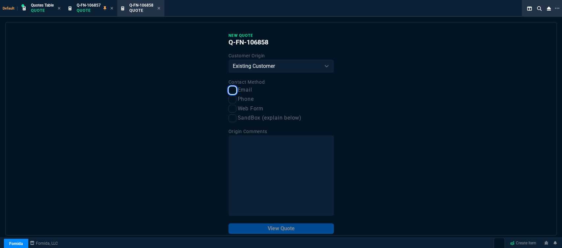
click at [232, 89] on input "Email" at bounding box center [232, 90] width 8 height 8
checkbox input "true"
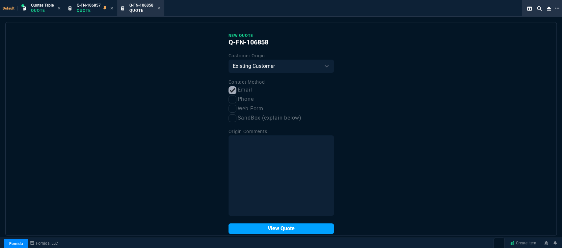
click at [287, 227] on button "View Quote" at bounding box center [280, 228] width 105 height 11
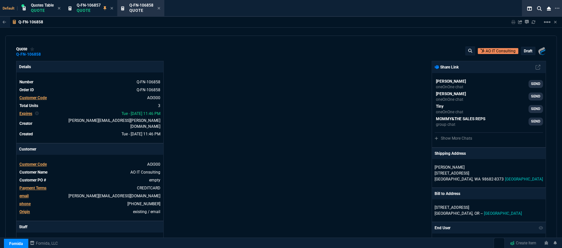
type input "19"
type input "255"
type input "17"
type input "153"
type input "20"
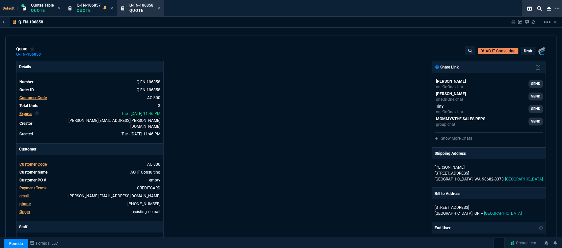
type input "75"
type input "28"
type input "24"
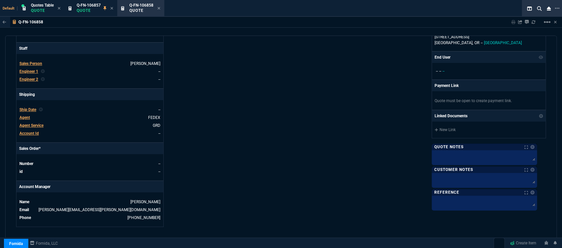
scroll to position [219, 0]
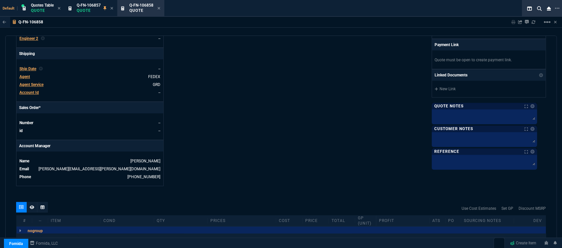
click at [26, 74] on span "Agent" at bounding box center [24, 76] width 11 height 5
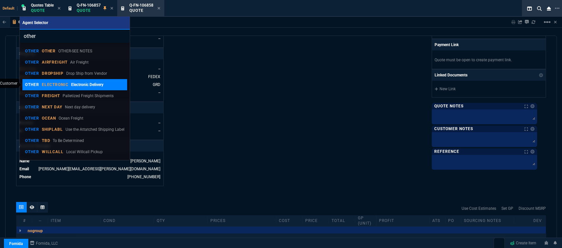
type input "other"
click at [55, 85] on p "ELECTRONIC" at bounding box center [55, 84] width 27 height 5
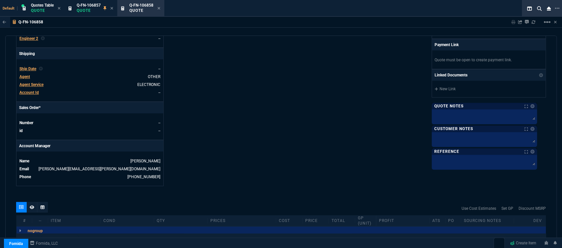
scroll to position [196, 0]
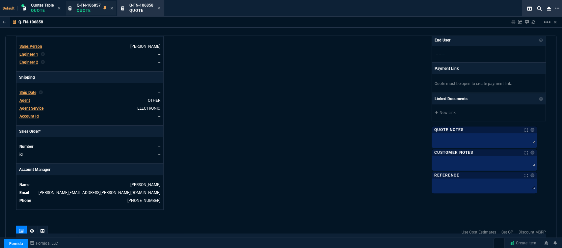
click at [84, 11] on p "Quote" at bounding box center [89, 10] width 24 height 5
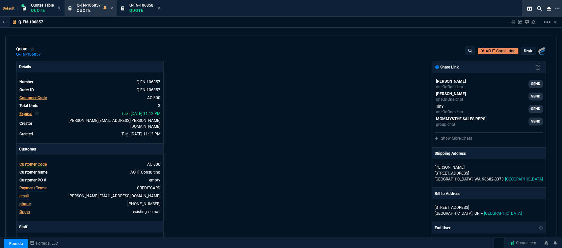
type input "19"
type input "255"
type input "17"
type input "153"
type input "20"
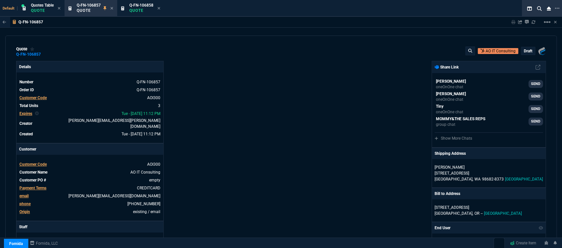
type input "75"
type input "28"
type input "24"
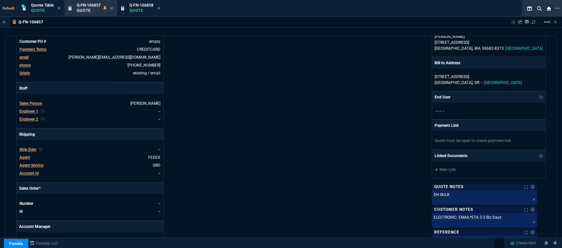
scroll to position [183, 0]
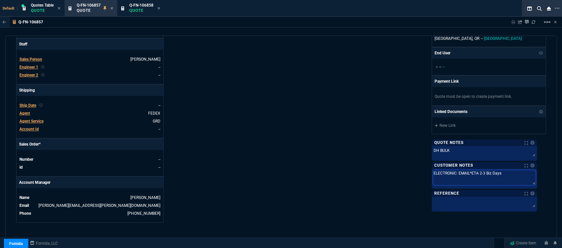
drag, startPoint x: 478, startPoint y: 166, endPoint x: 307, endPoint y: 153, distance: 170.9
click at [307, 153] on div "Fornida, LLC [STREET_ADDRESS] Share Link [PERSON_NAME] oneOnOne chat SEND [PERS…" at bounding box center [413, 50] width 265 height 344
click at [138, 7] on span "Q-FN-106858" at bounding box center [141, 5] width 24 height 5
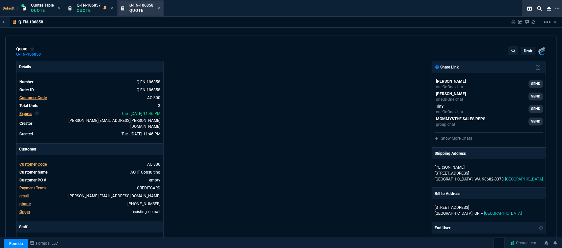
type input "19"
type input "255"
type input "17"
type input "153"
type input "20"
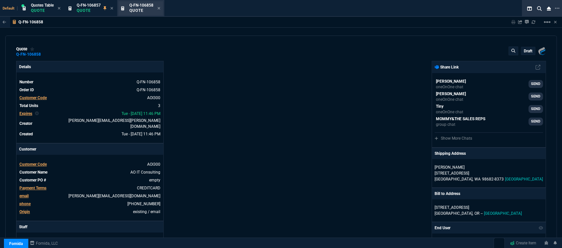
type input "75"
type input "28"
type input "24"
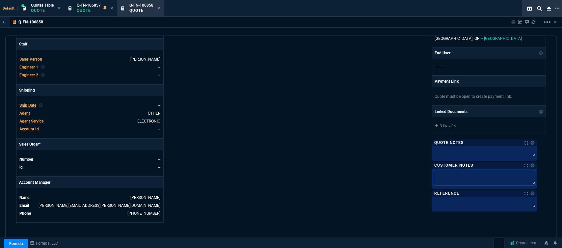
click at [500, 177] on textarea at bounding box center [484, 177] width 103 height 15
paste textarea "ELECTRONIC: EMAIL*ETA 2-3 Biz Days"
type textarea "ELECTRONIC: EMAIL*ETA 2-3 Biz Days"
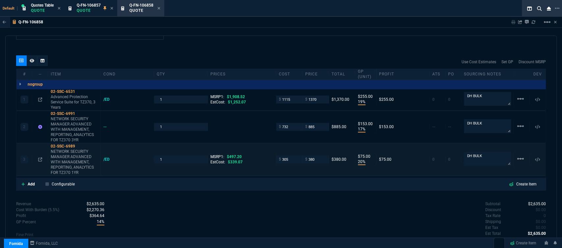
type textarea "ELECTRONIC: EMAIL*ETA 2-3 Biz Days"
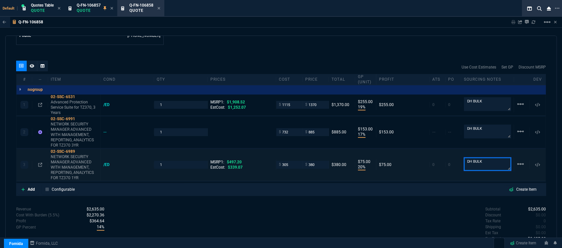
drag, startPoint x: 478, startPoint y: 153, endPoint x: 415, endPoint y: 153, distance: 62.9
click at [415, 153] on div "3 02-SSC-6989 NETWORK SECURITY MANAGER ADVANCED WITH MANAGEMENT, REPORTING, ANA…" at bounding box center [280, 165] width 529 height 32
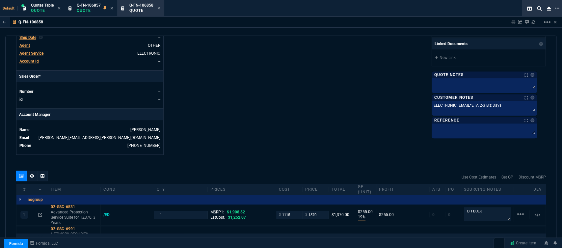
scroll to position [214, 0]
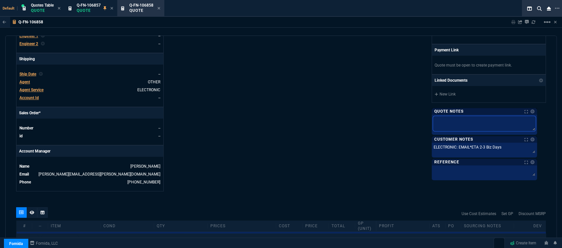
click at [469, 124] on textarea at bounding box center [484, 123] width 103 height 15
paste textarea "DH BULK"
type textarea "DH BULK"
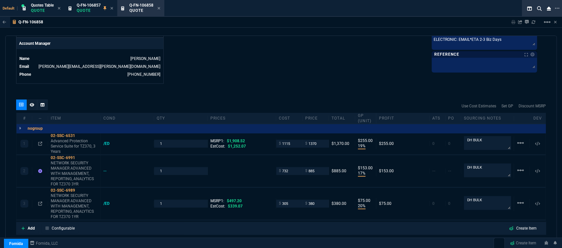
scroll to position [324, 0]
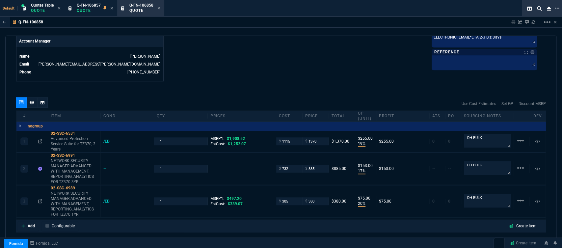
type textarea "DH BULK"
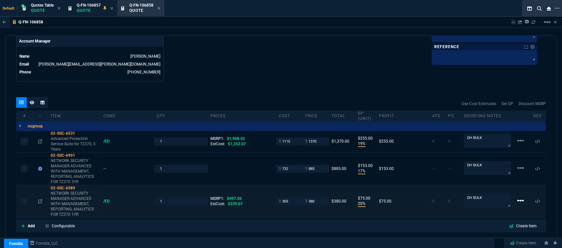
click at [516, 197] on mat-icon "linear_scale" at bounding box center [520, 200] width 8 height 8
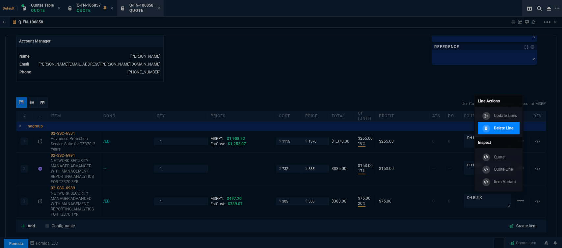
click at [512, 129] on p "Delete Line" at bounding box center [503, 128] width 19 height 6
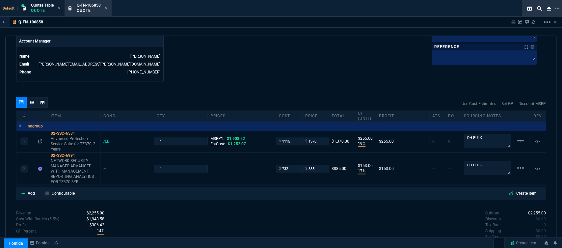
type input "19"
type input "255"
type input "17"
type input "153"
type input "28"
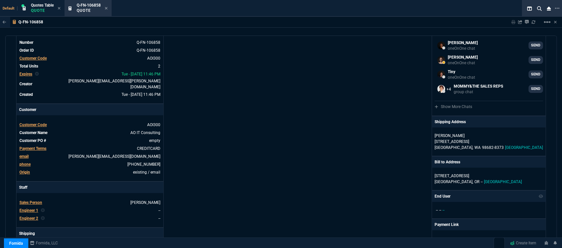
scroll to position [0, 0]
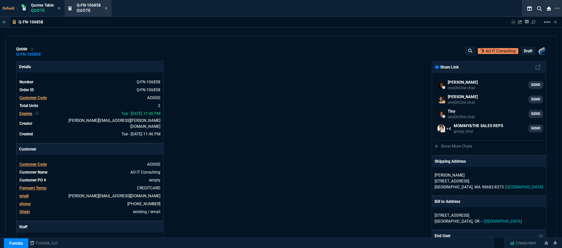
click at [525, 52] on p "draft" at bounding box center [528, 50] width 9 height 5
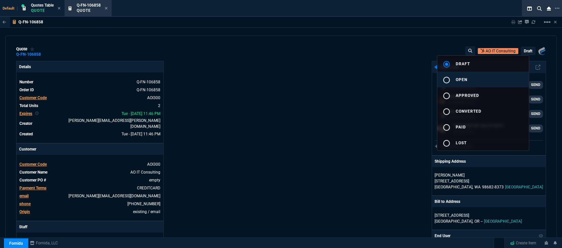
click at [474, 82] on button "radio_button_unchecked open" at bounding box center [482, 79] width 91 height 16
click at [363, 91] on div at bounding box center [281, 124] width 562 height 248
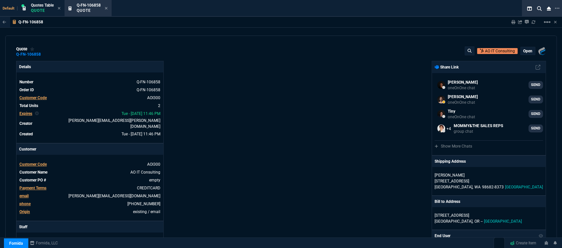
type input "19"
type input "255"
type input "17"
type input "153"
type input "28"
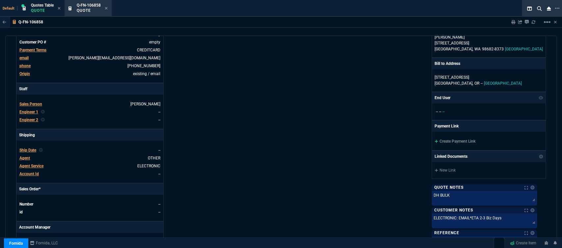
scroll to position [146, 0]
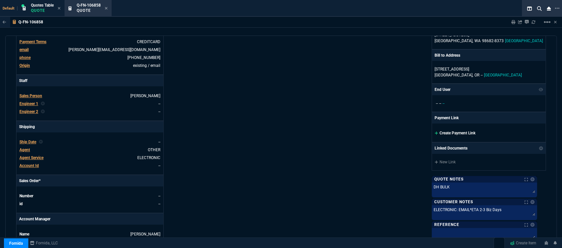
click at [438, 132] on icon at bounding box center [435, 132] width 3 height 3
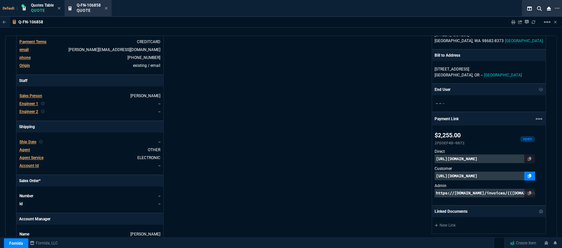
click at [531, 174] on icon at bounding box center [530, 176] width 4 height 4
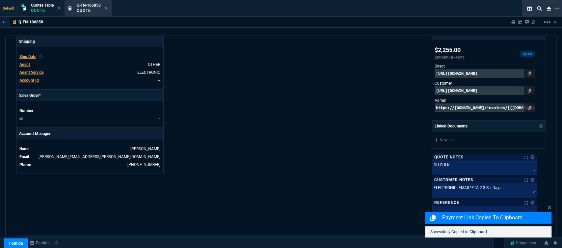
scroll to position [398, 0]
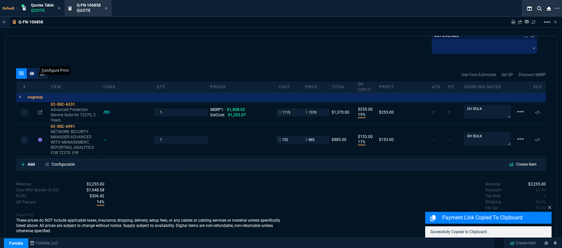
click at [31, 75] on fa-icon at bounding box center [32, 73] width 5 height 5
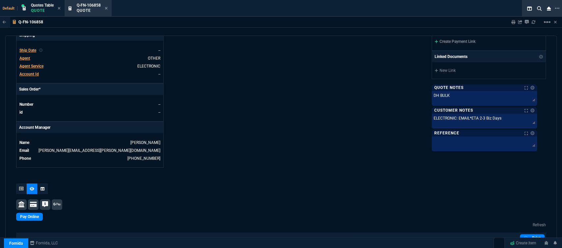
scroll to position [334, 0]
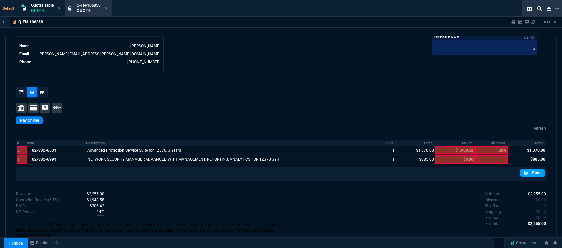
click at [529, 169] on link "Print" at bounding box center [532, 173] width 25 height 8
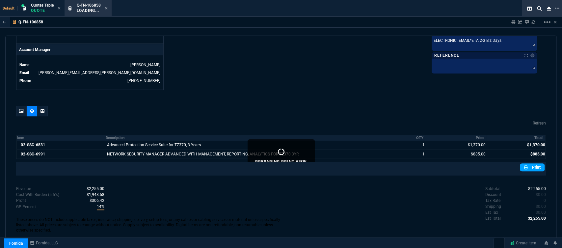
scroll to position [310, 0]
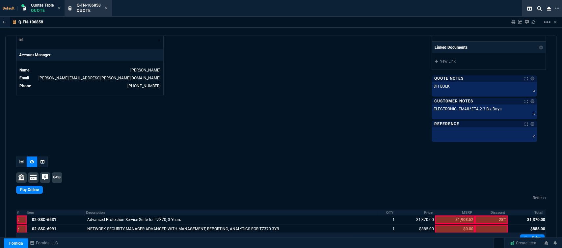
click at [531, 14] on icon at bounding box center [530, 12] width 4 height 4
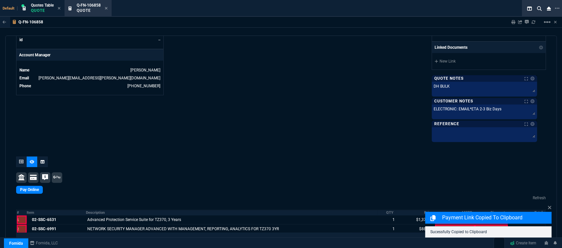
scroll to position [384, 0]
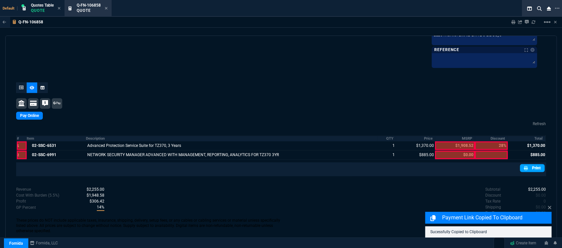
click at [527, 167] on link "Print" at bounding box center [532, 168] width 25 height 8
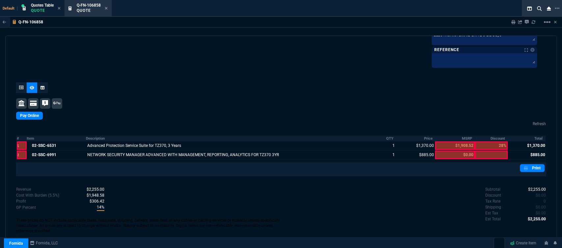
click at [108, 7] on icon at bounding box center [106, 8] width 3 height 3
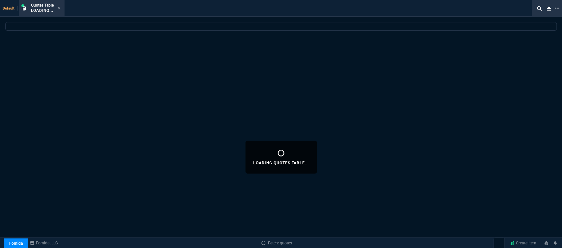
select select
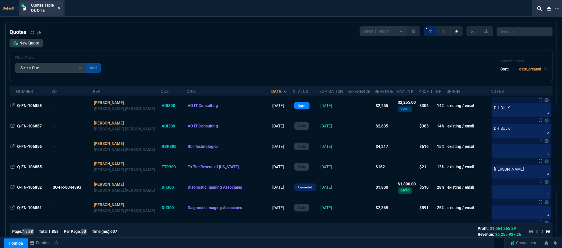
click at [58, 7] on icon at bounding box center [59, 8] width 3 height 4
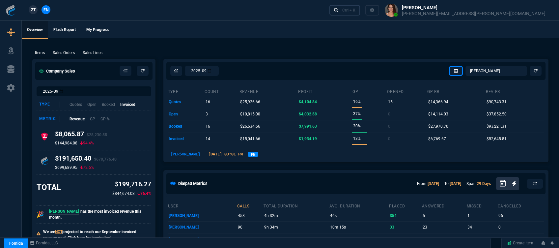
click at [355, 9] on div "Ctrl + K" at bounding box center [348, 10] width 13 height 5
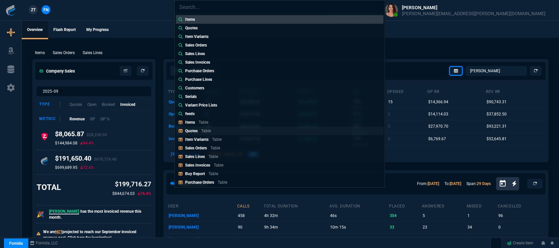
click at [202, 130] on p "Table" at bounding box center [206, 130] width 10 height 5
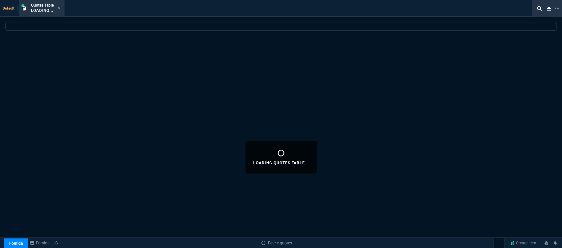
select select
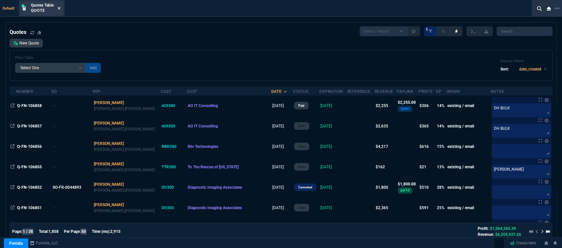
click at [60, 8] on icon at bounding box center [59, 8] width 3 height 3
